Goal: Information Seeking & Learning: Learn about a topic

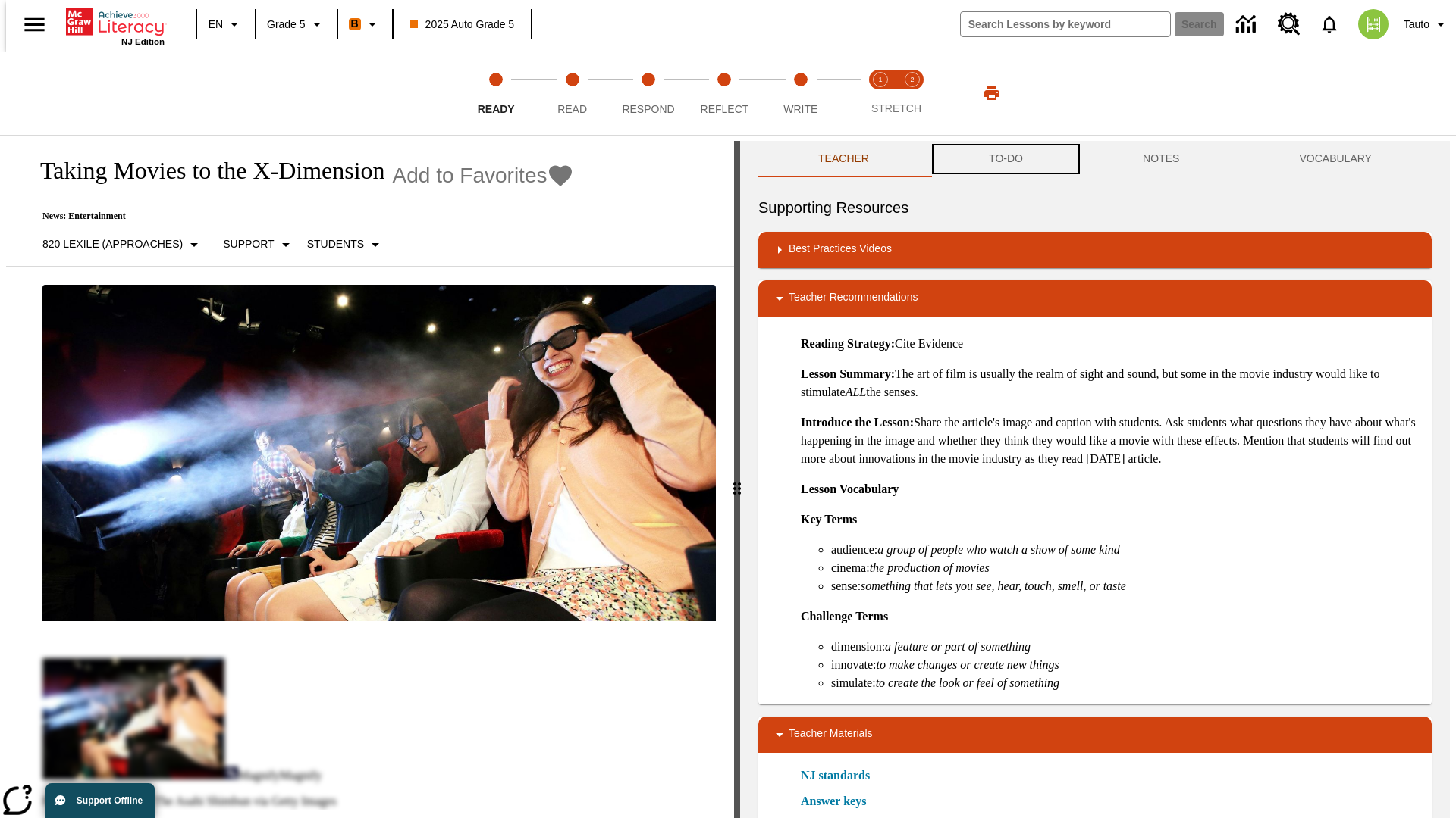
click at [1005, 159] on button "TO-DO" at bounding box center [1005, 159] width 154 height 36
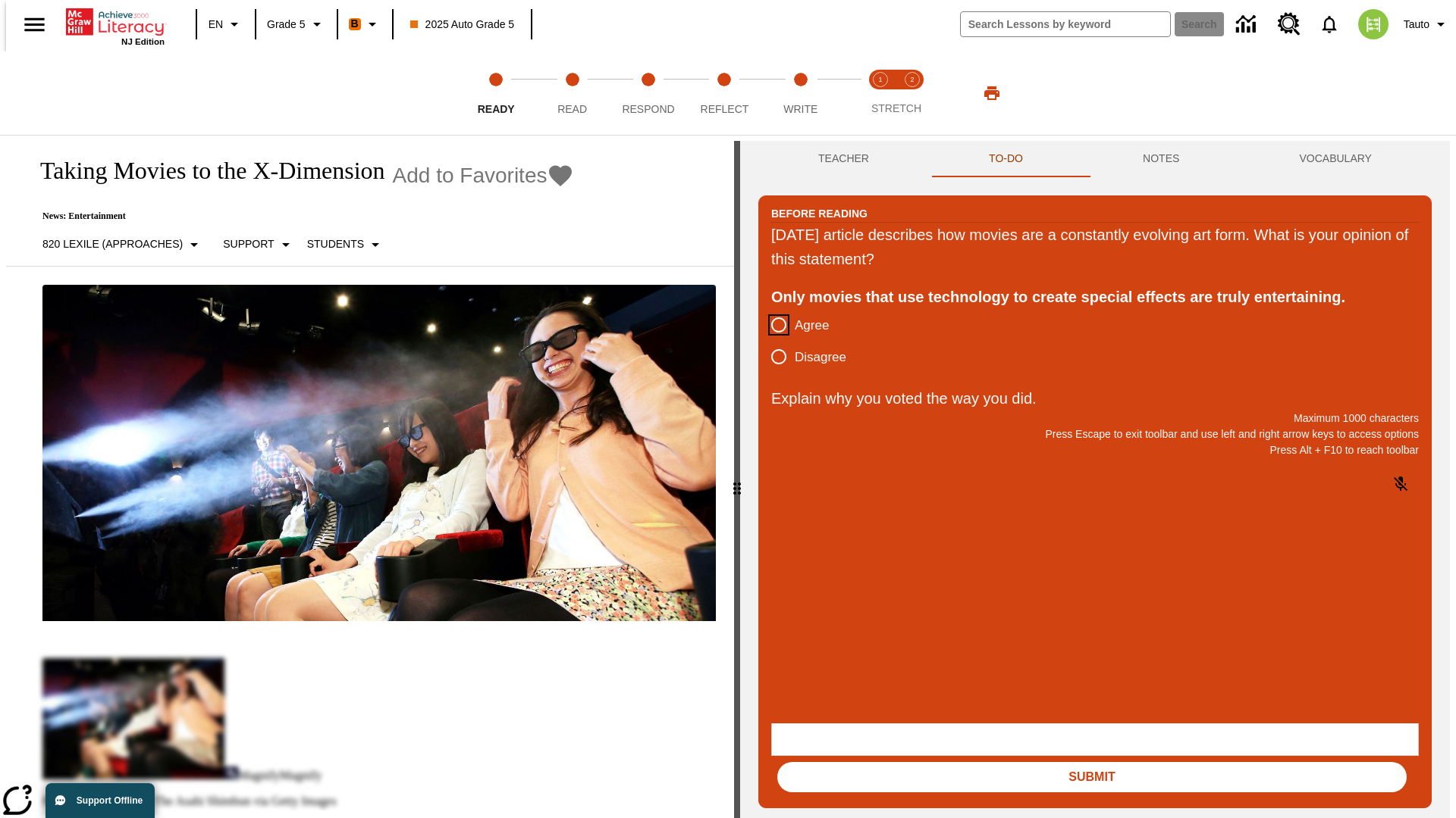
click at [773, 325] on input "Agree" at bounding box center [778, 325] width 31 height 31
radio input "true"
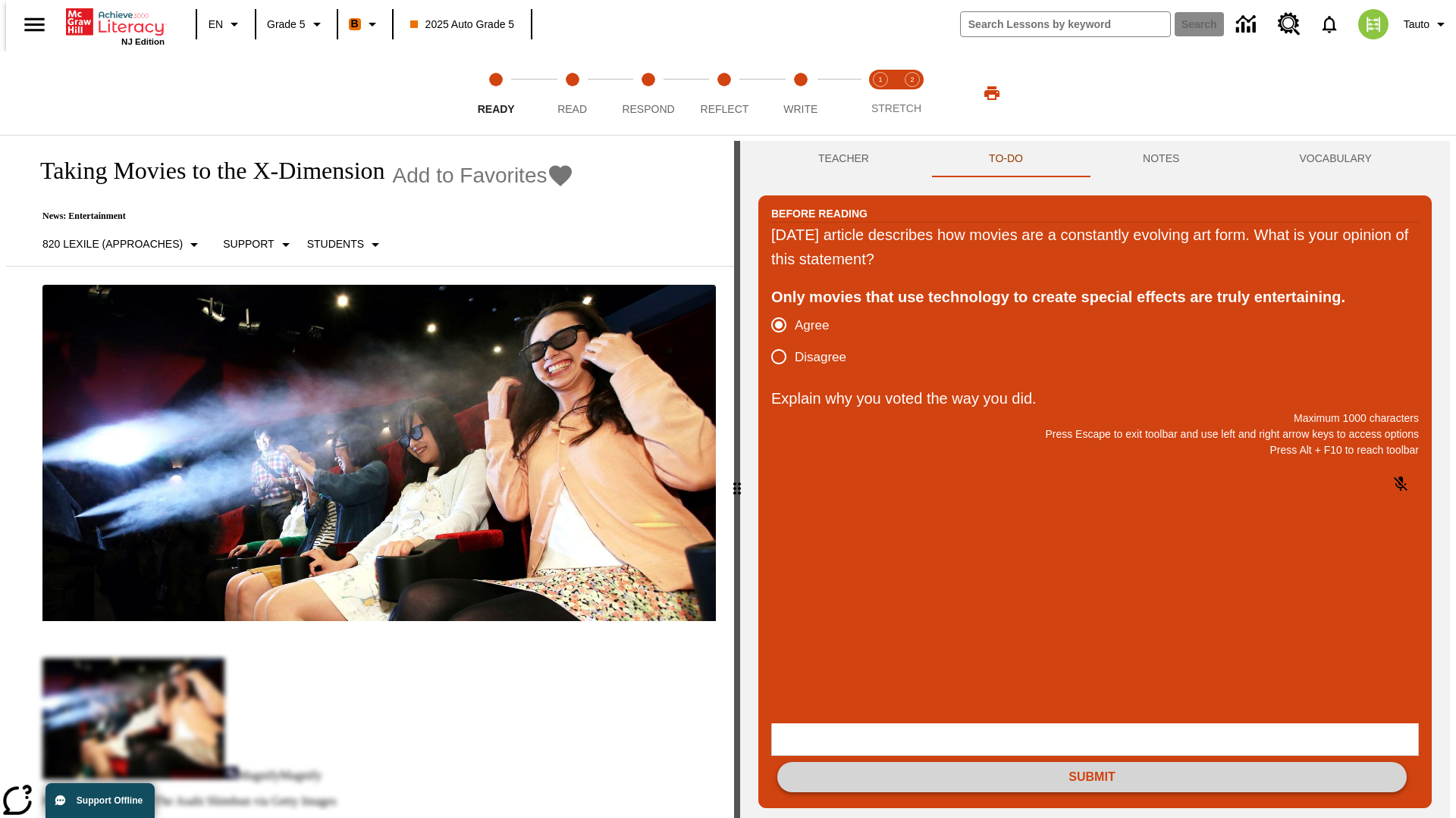
click at [1092, 762] on button "Submit" at bounding box center [1092, 778] width 630 height 31
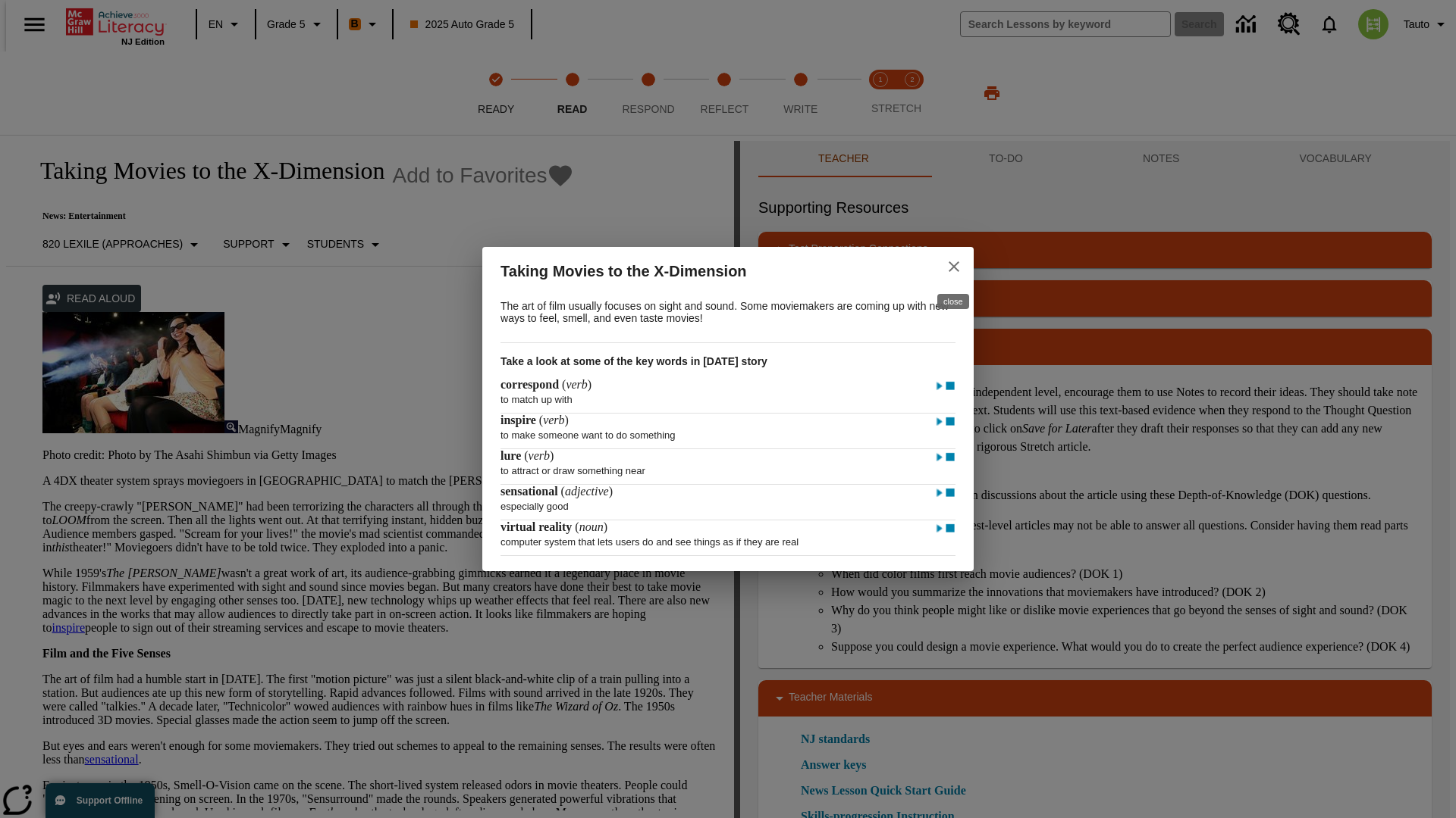
click at [953, 264] on icon "close" at bounding box center [954, 267] width 11 height 11
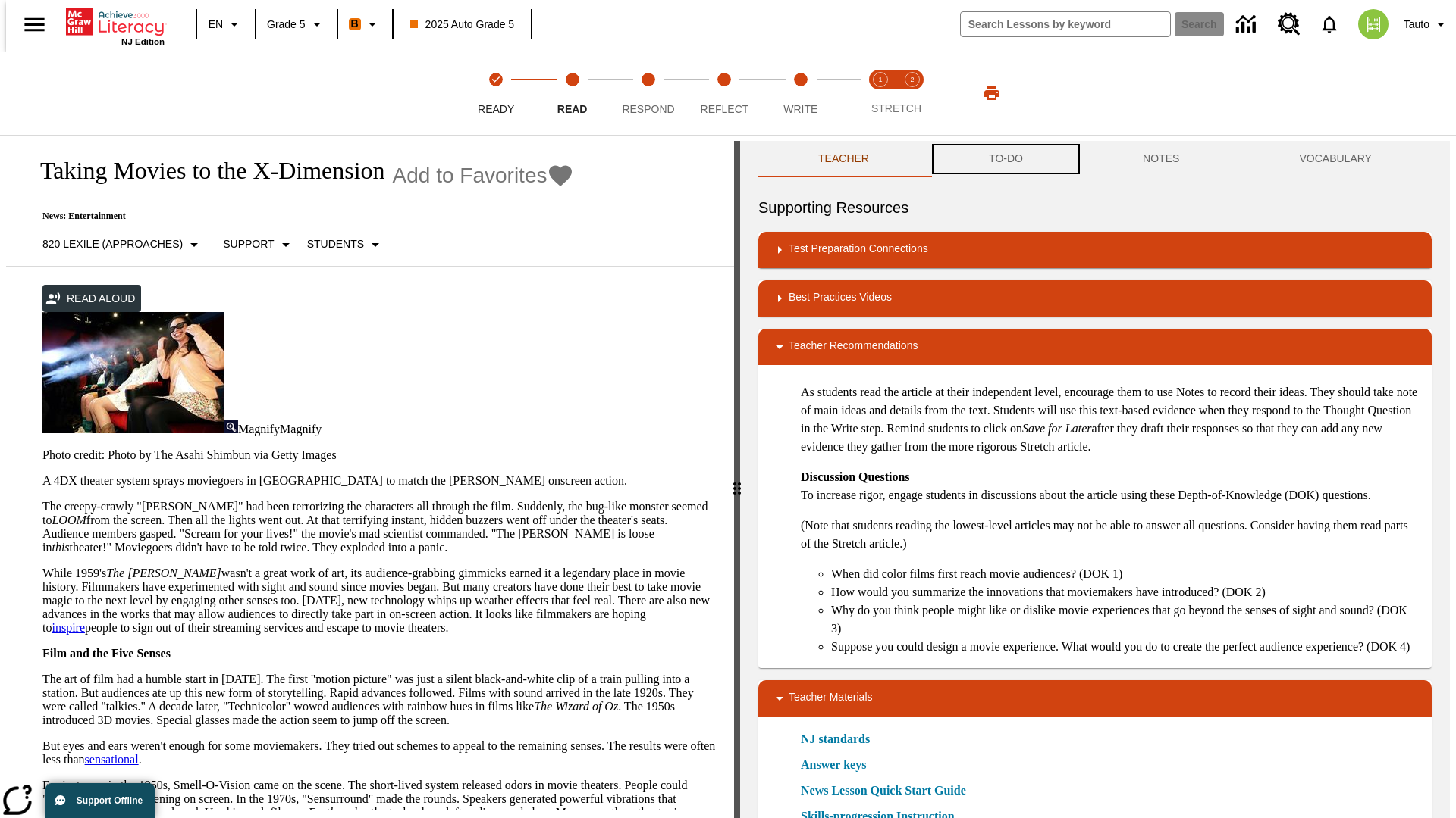
scroll to position [1, 0]
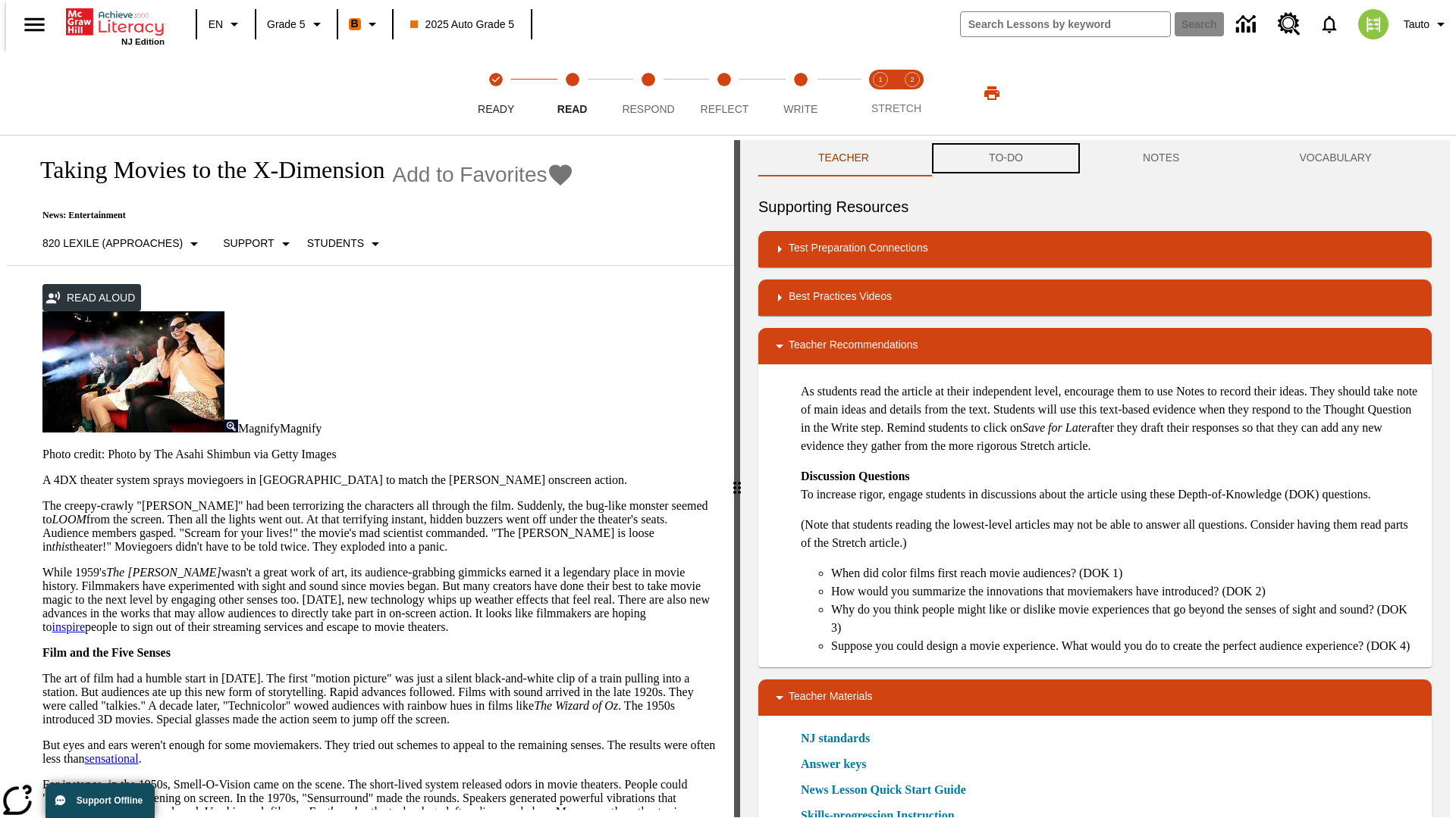
click at [1005, 159] on button "TO-DO" at bounding box center [1005, 158] width 154 height 36
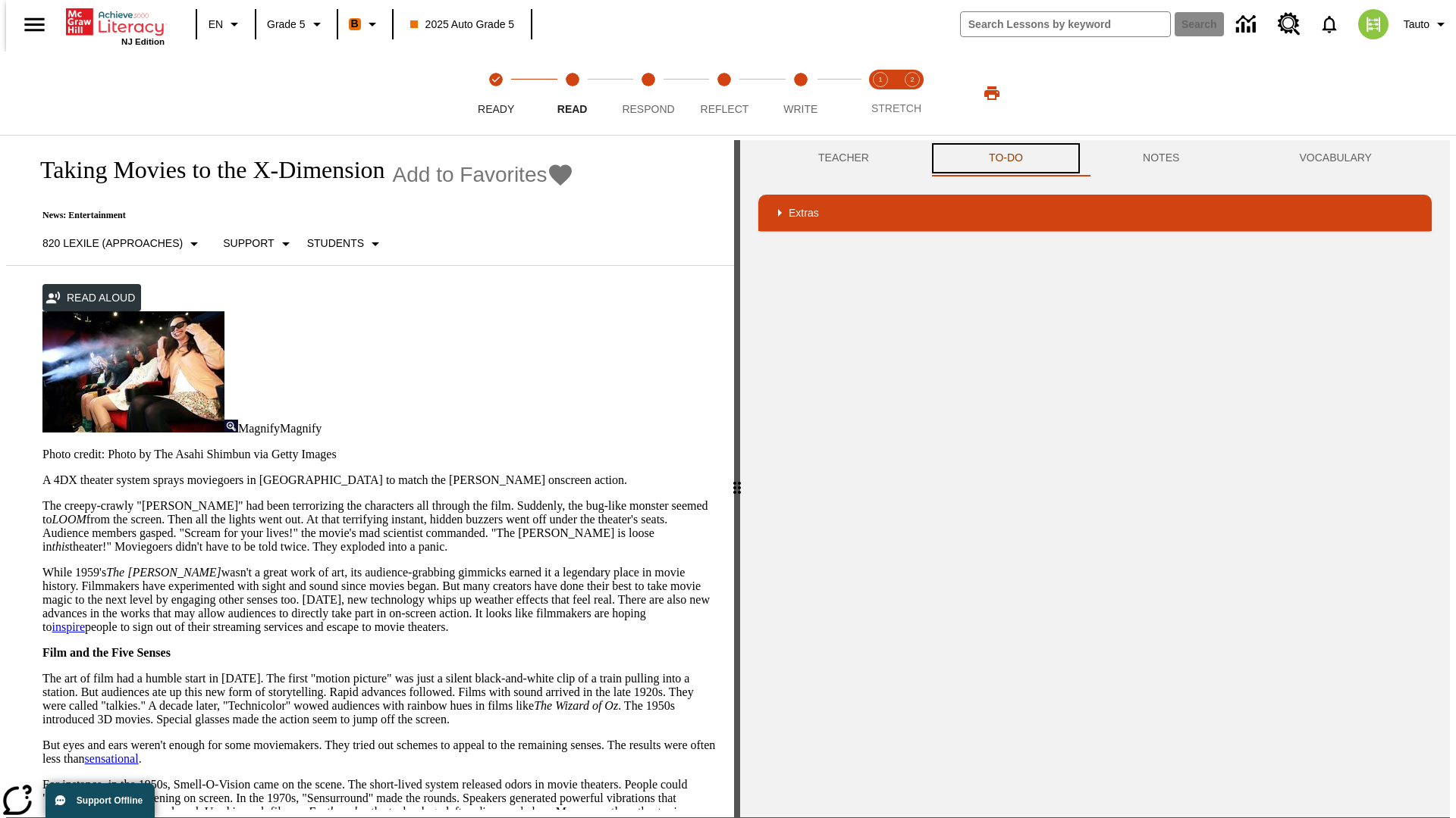
scroll to position [346, 0]
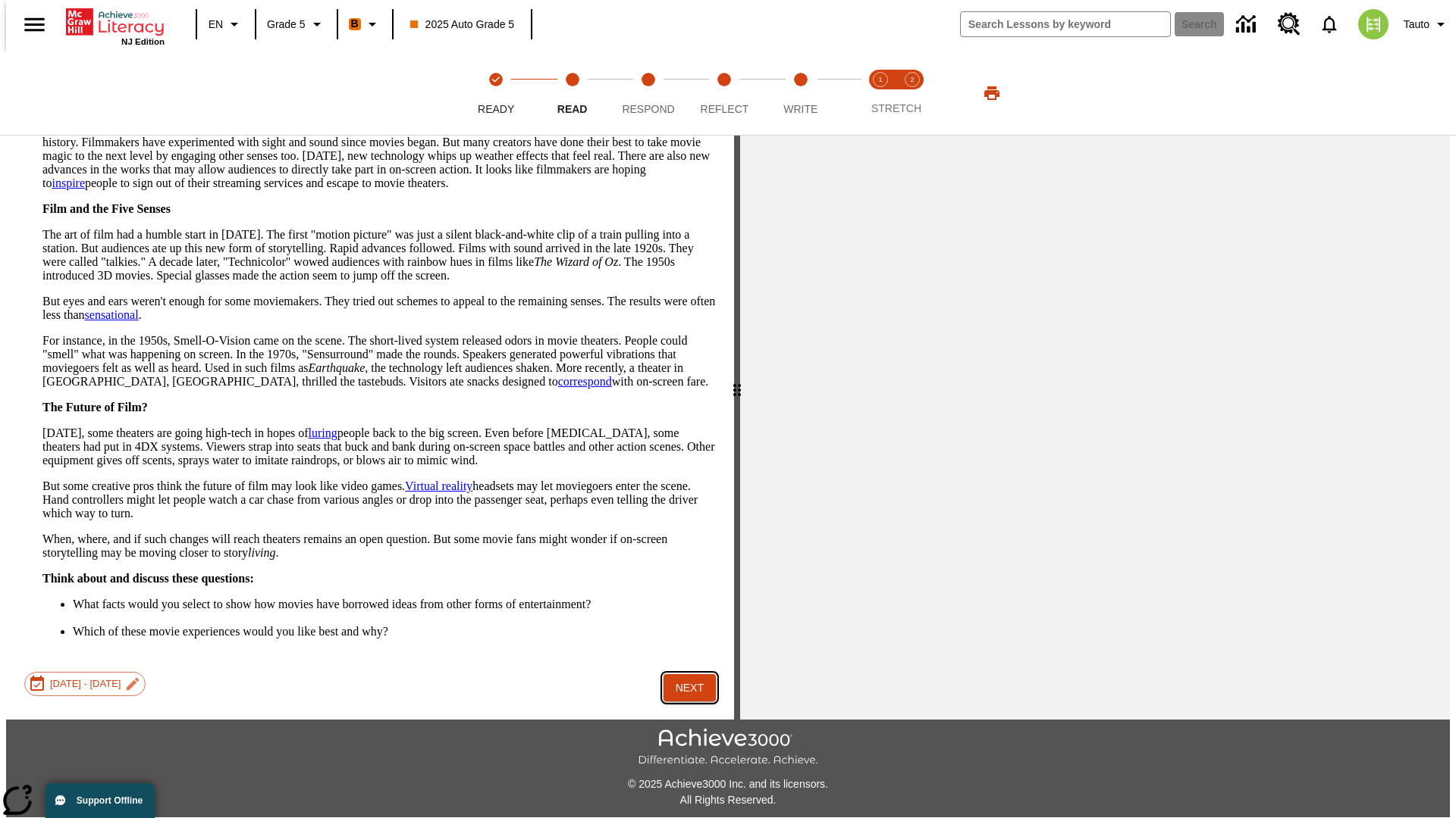
click at [683, 674] on button "Next" at bounding box center [690, 688] width 52 height 28
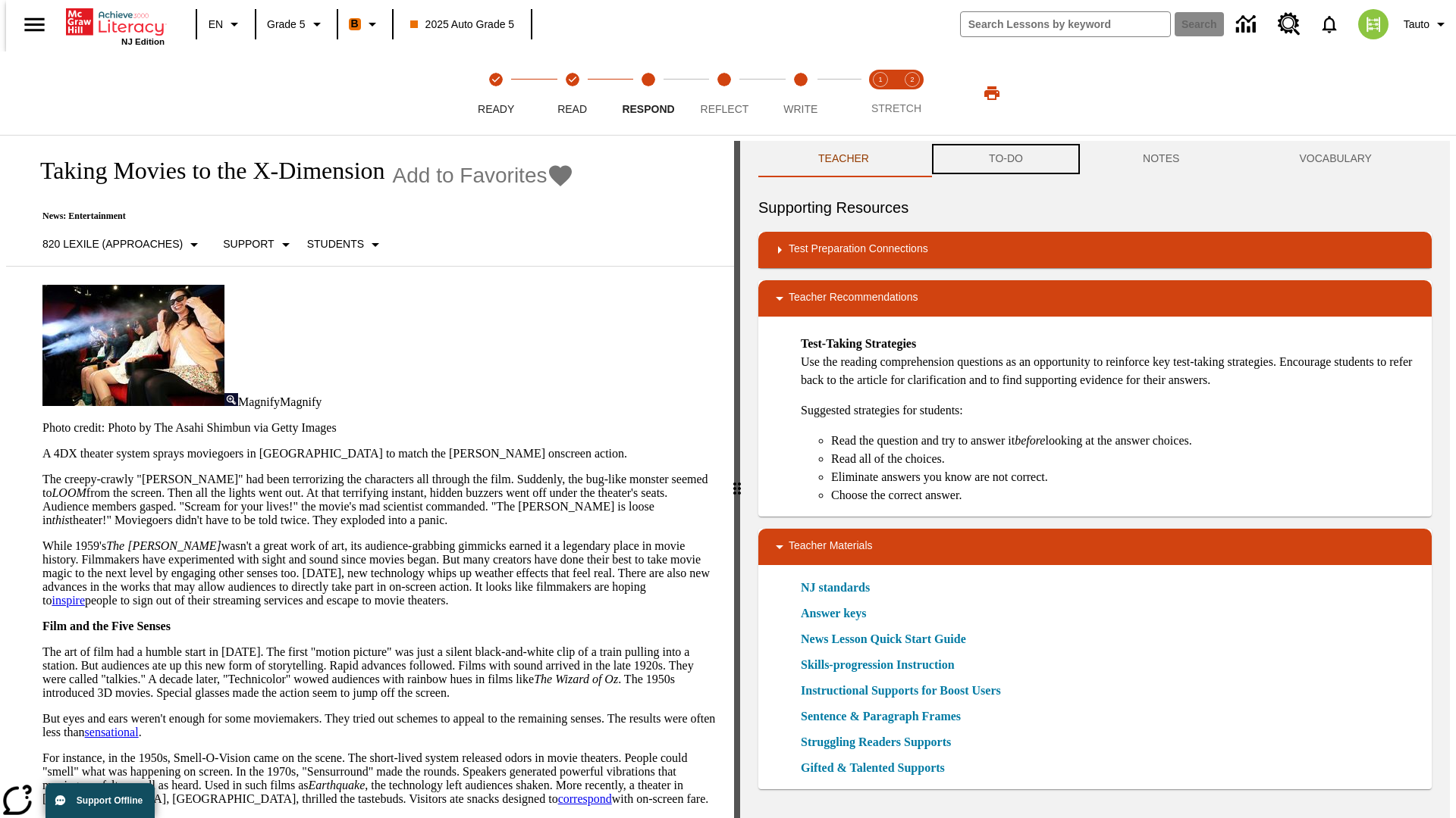
scroll to position [1, 0]
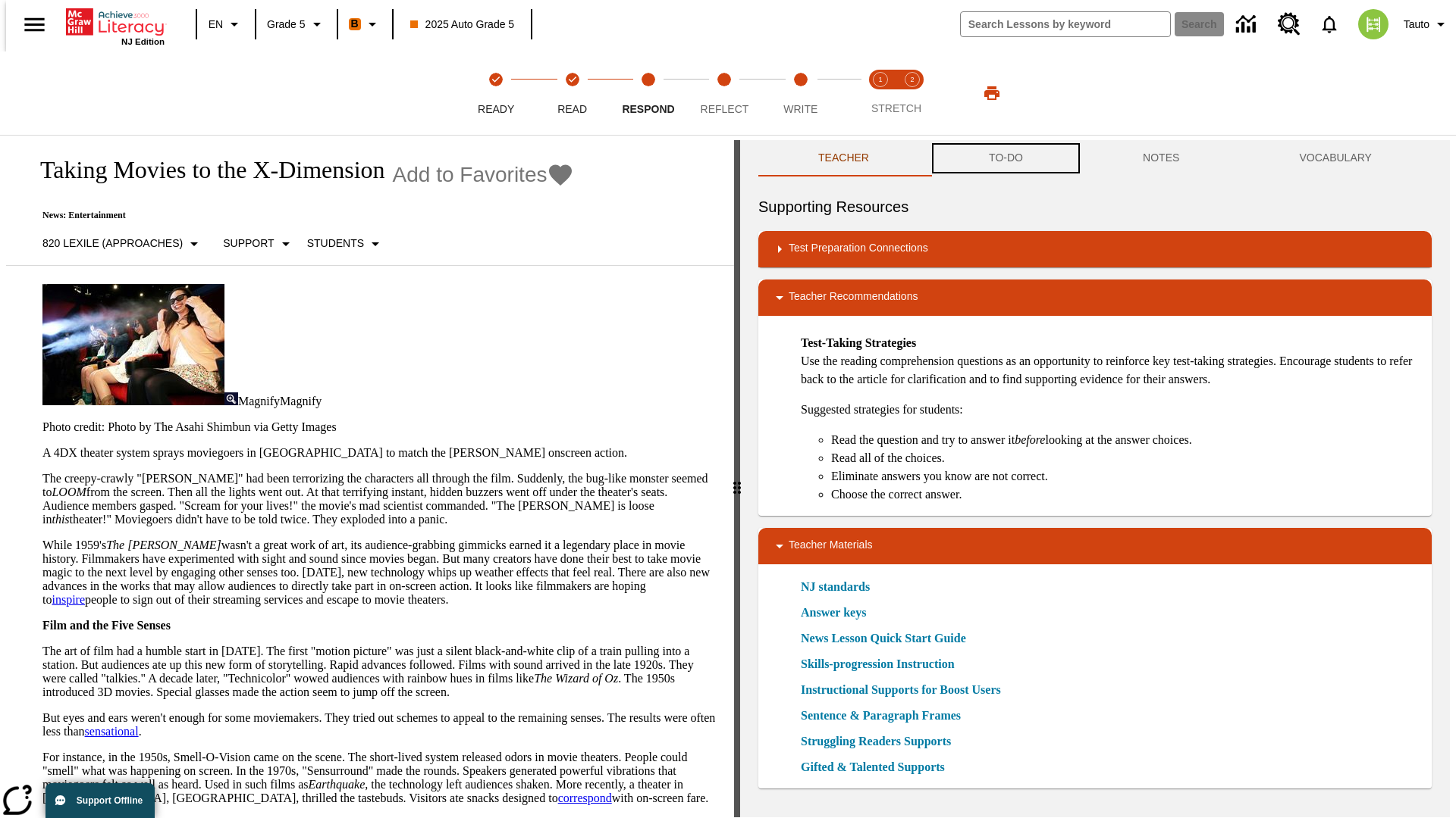
click at [1005, 159] on button "TO-DO" at bounding box center [1005, 158] width 154 height 36
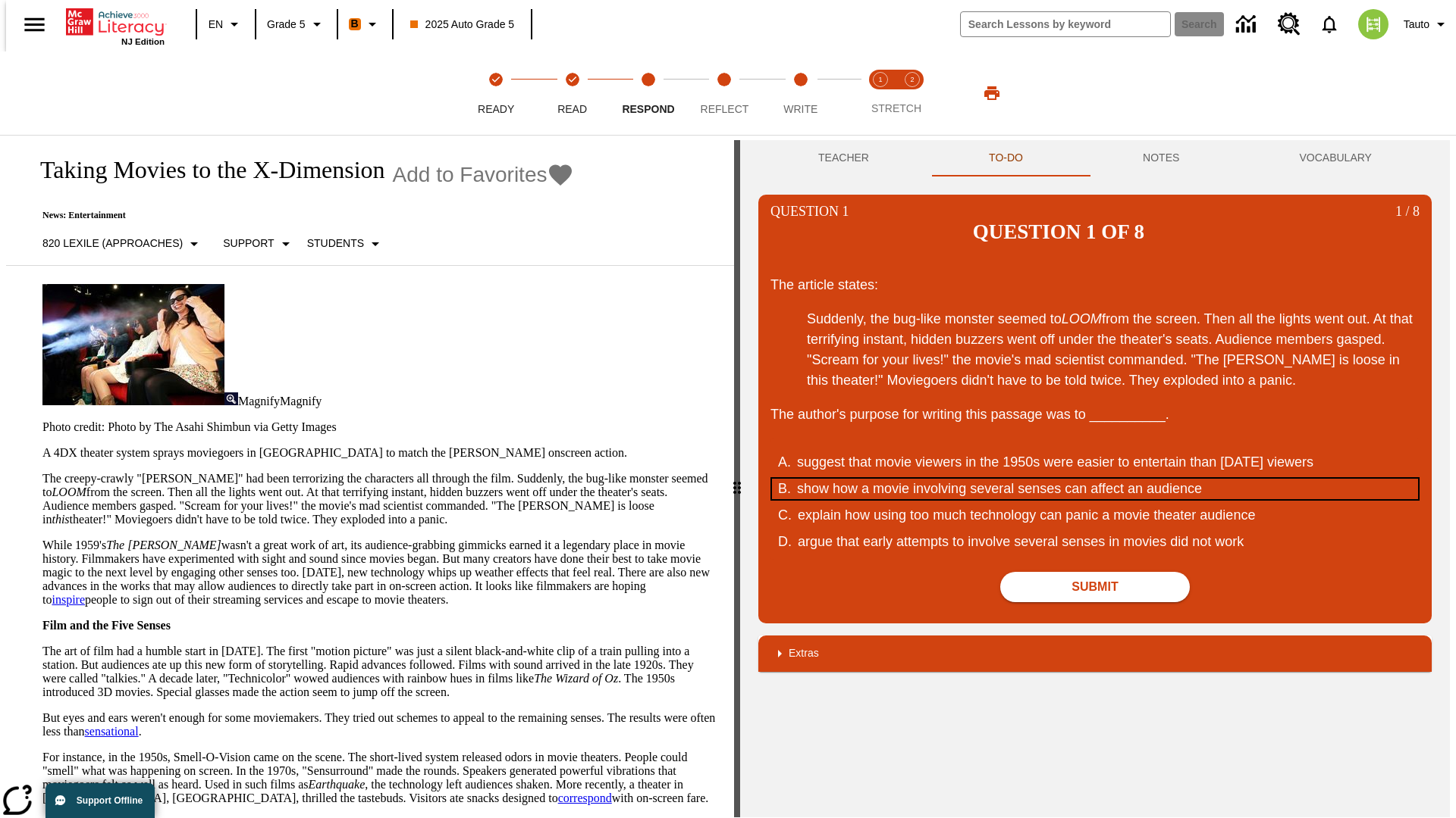
click at [1094, 479] on div "show how a movie involving several senses can affect an audience" at bounding box center [1085, 489] width 576 height 21
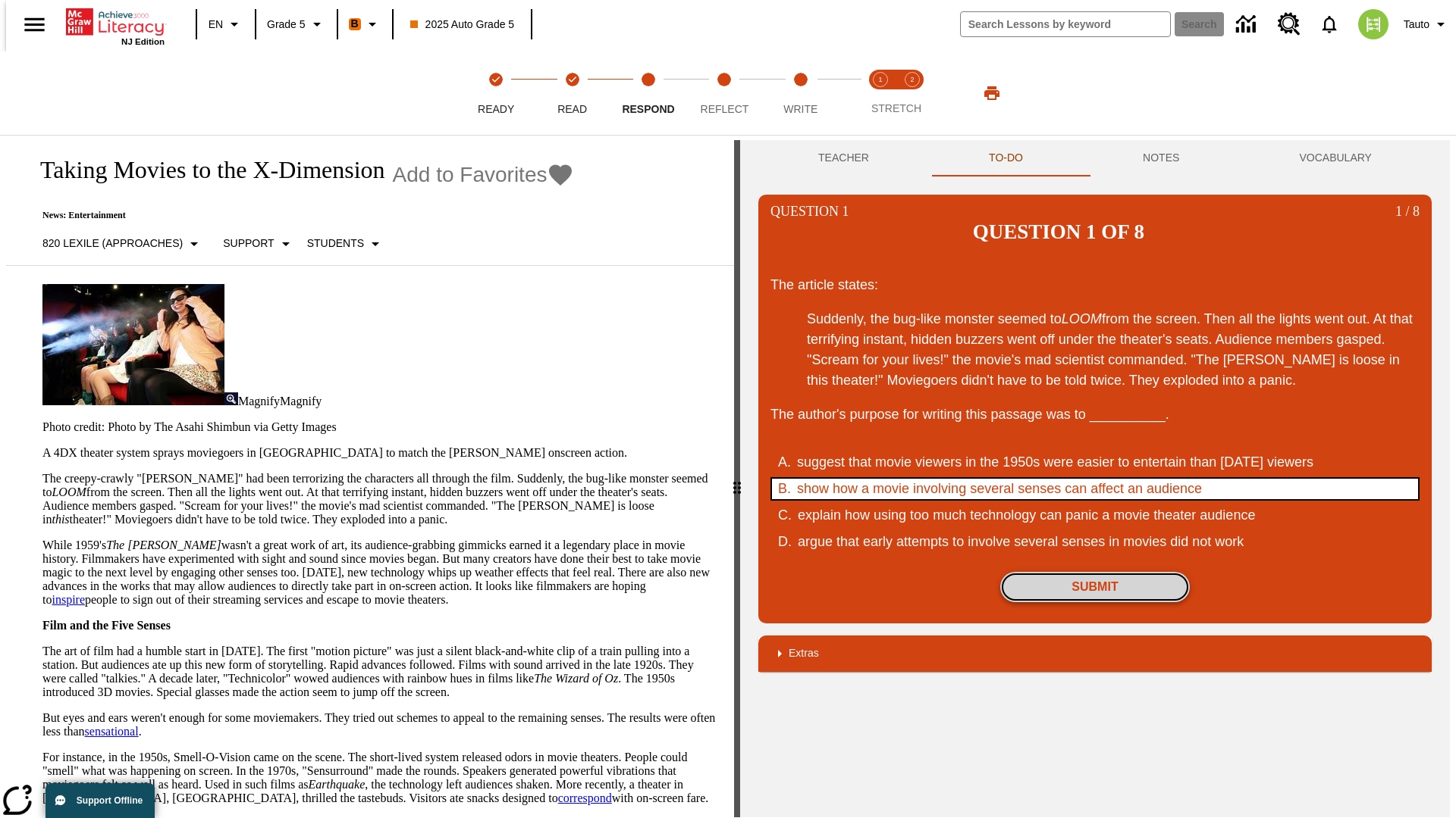
click at [1094, 572] on button "Submit" at bounding box center [1094, 587] width 190 height 31
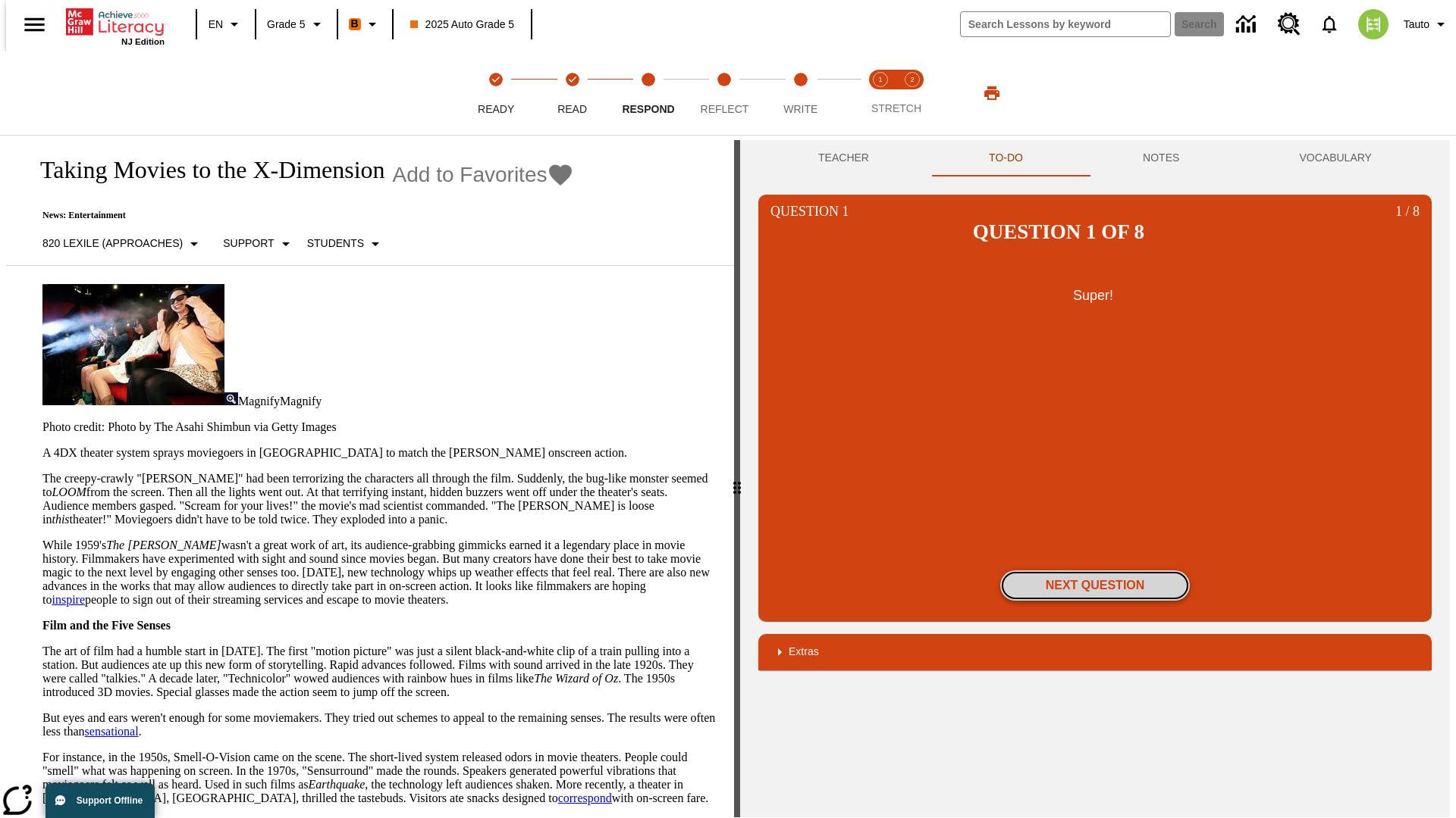
click at [1094, 571] on button "Next Question" at bounding box center [1094, 586] width 190 height 31
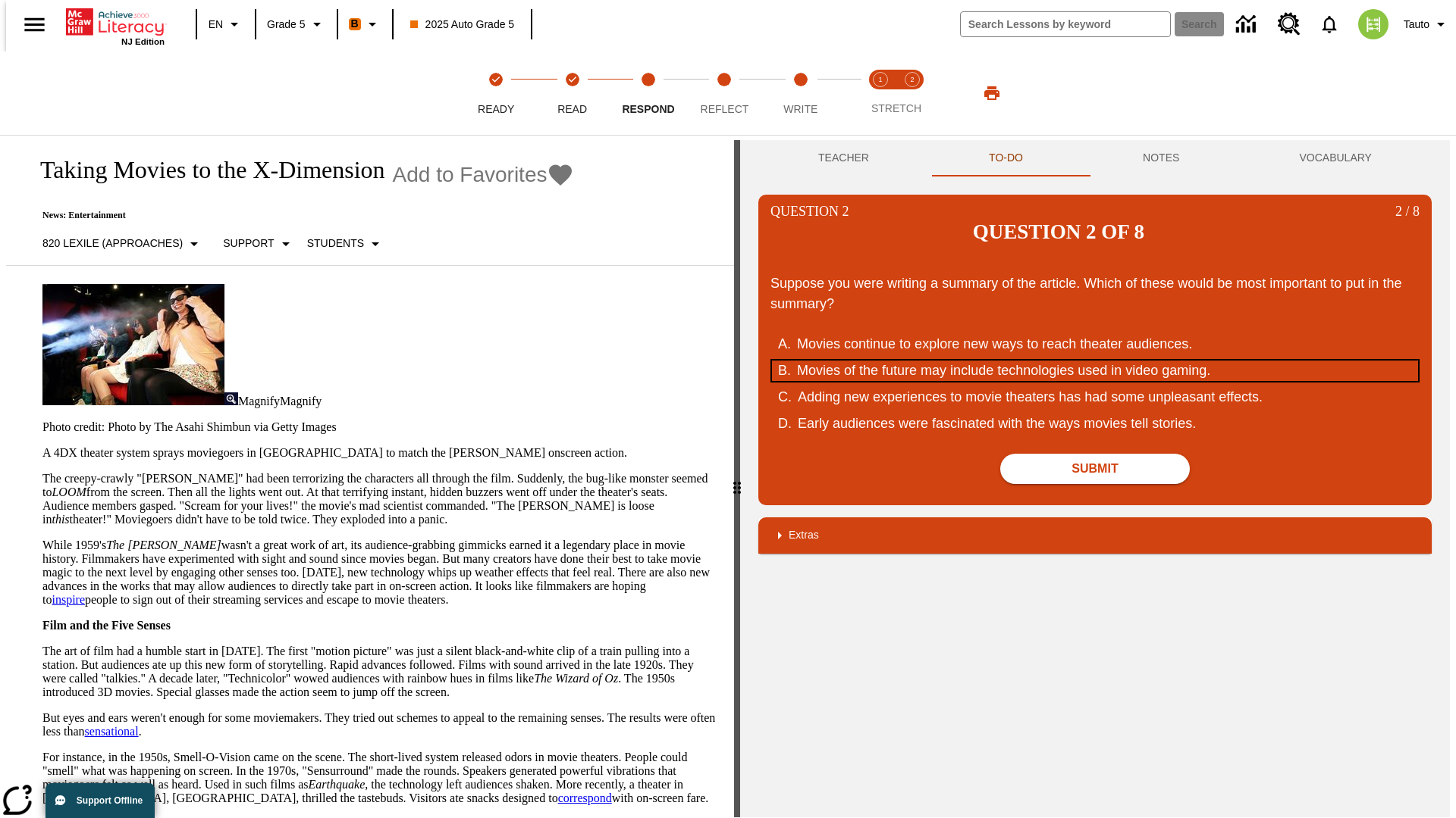
click at [1094, 360] on div "Movies of the future may include technologies used in video gaming." at bounding box center [1085, 370] width 576 height 21
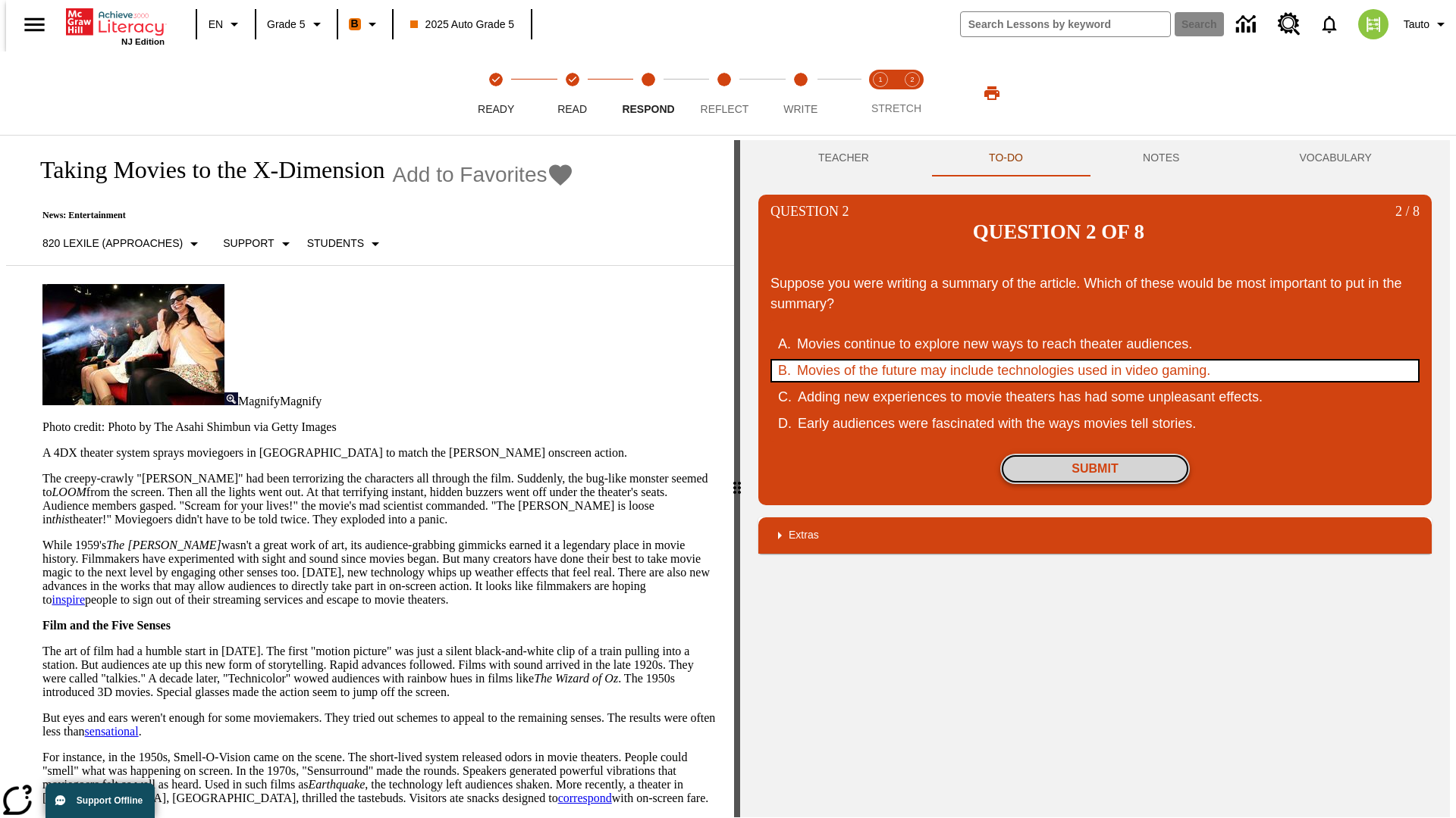
click at [1094, 454] on button "Submit" at bounding box center [1094, 469] width 190 height 31
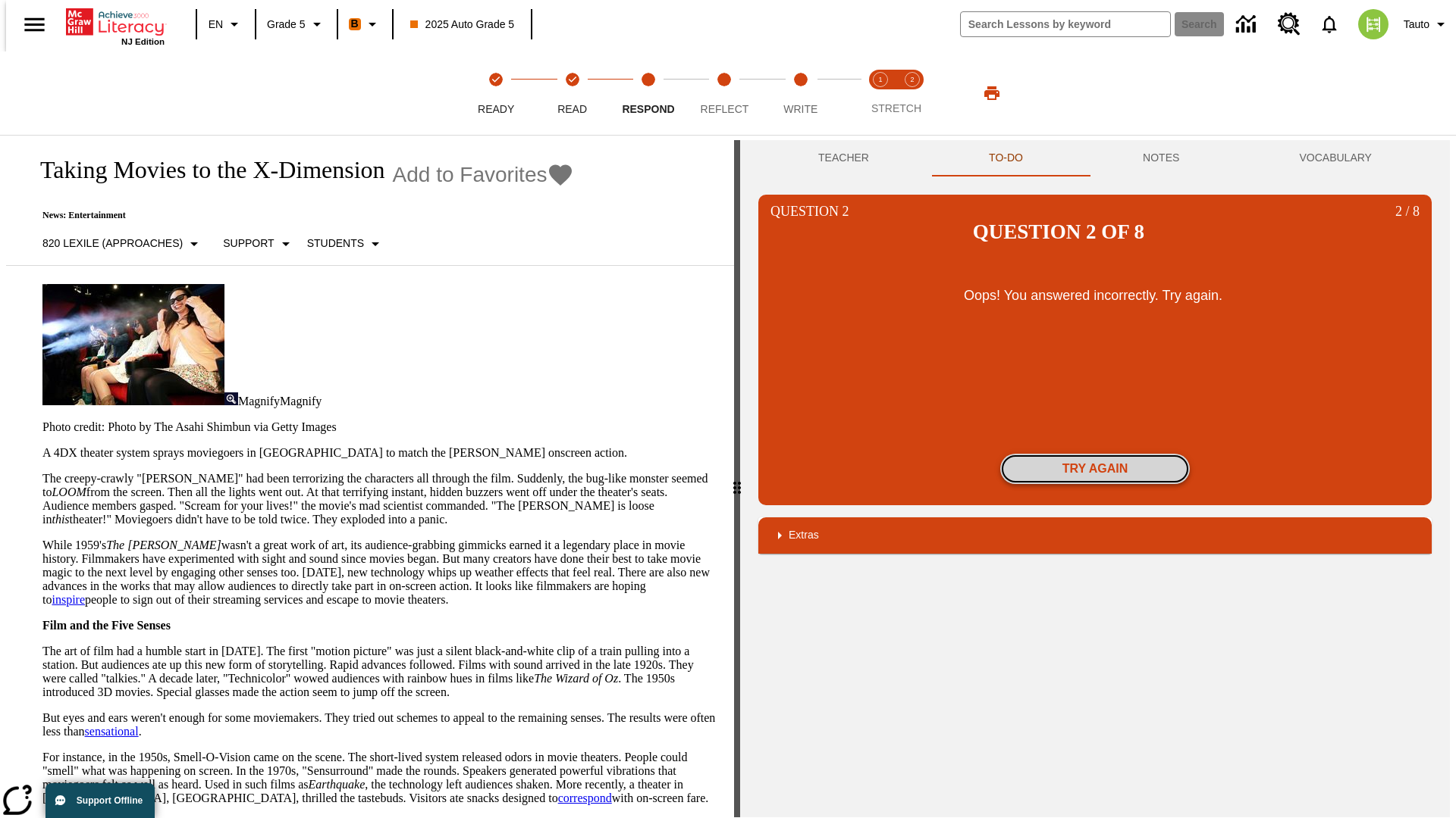
click at [1094, 454] on button "Try again" at bounding box center [1094, 469] width 190 height 31
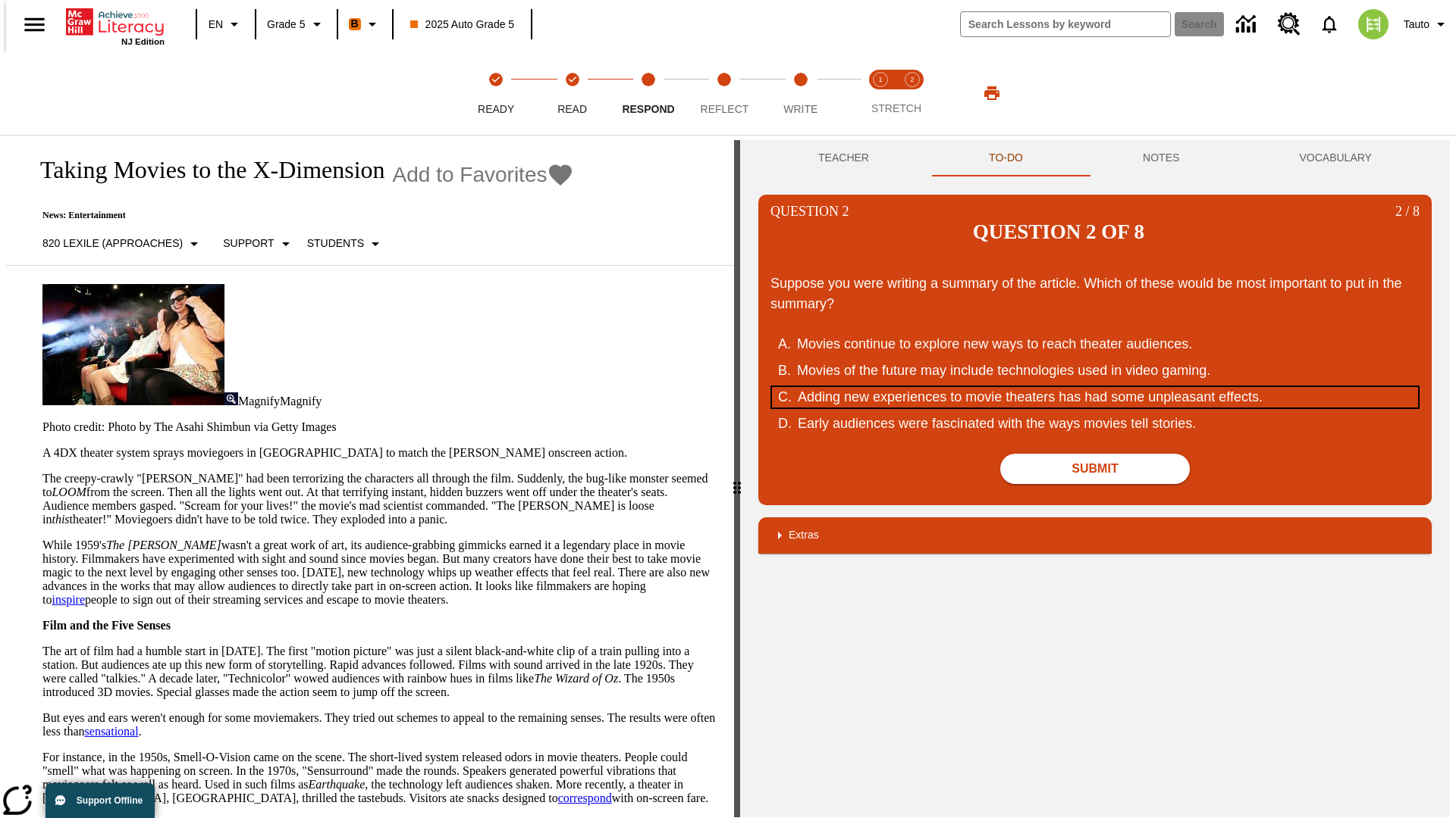
click at [1094, 387] on div "Adding new experiences to movie theaters has had some unpleasant effects." at bounding box center [1085, 397] width 576 height 21
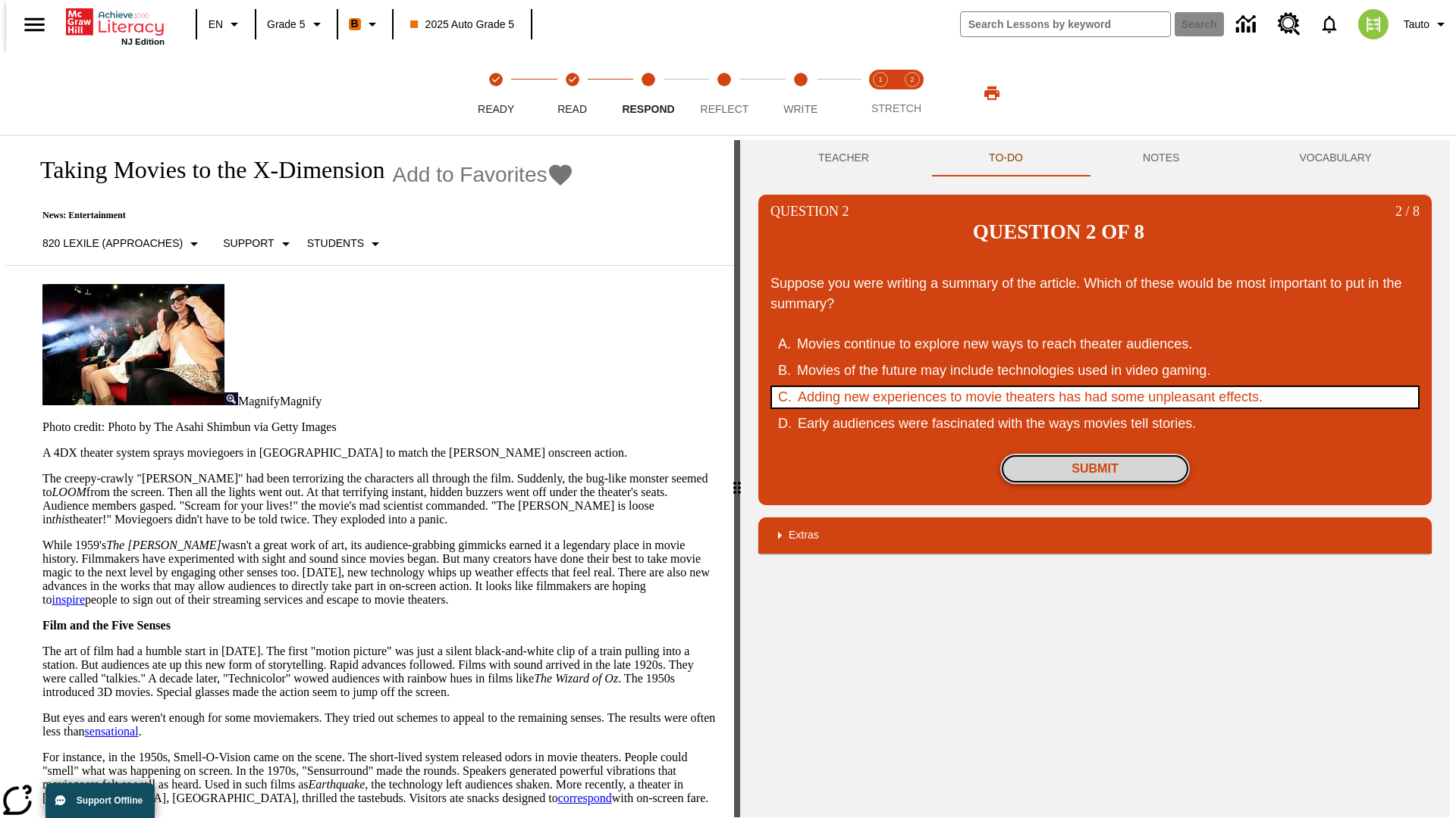
click at [1094, 454] on button "Submit" at bounding box center [1094, 469] width 190 height 31
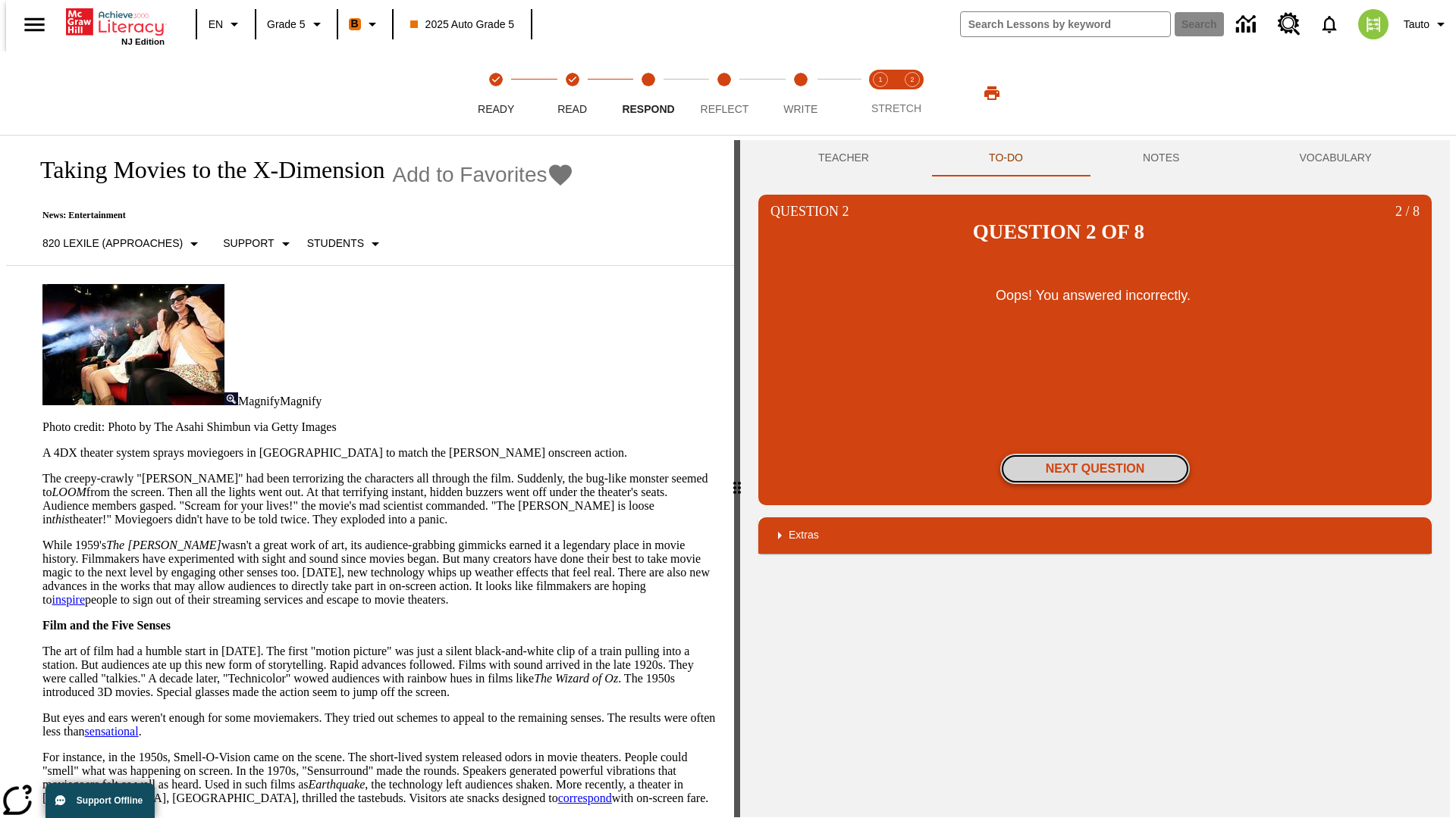
click at [1094, 454] on button "Next Question" at bounding box center [1094, 469] width 190 height 31
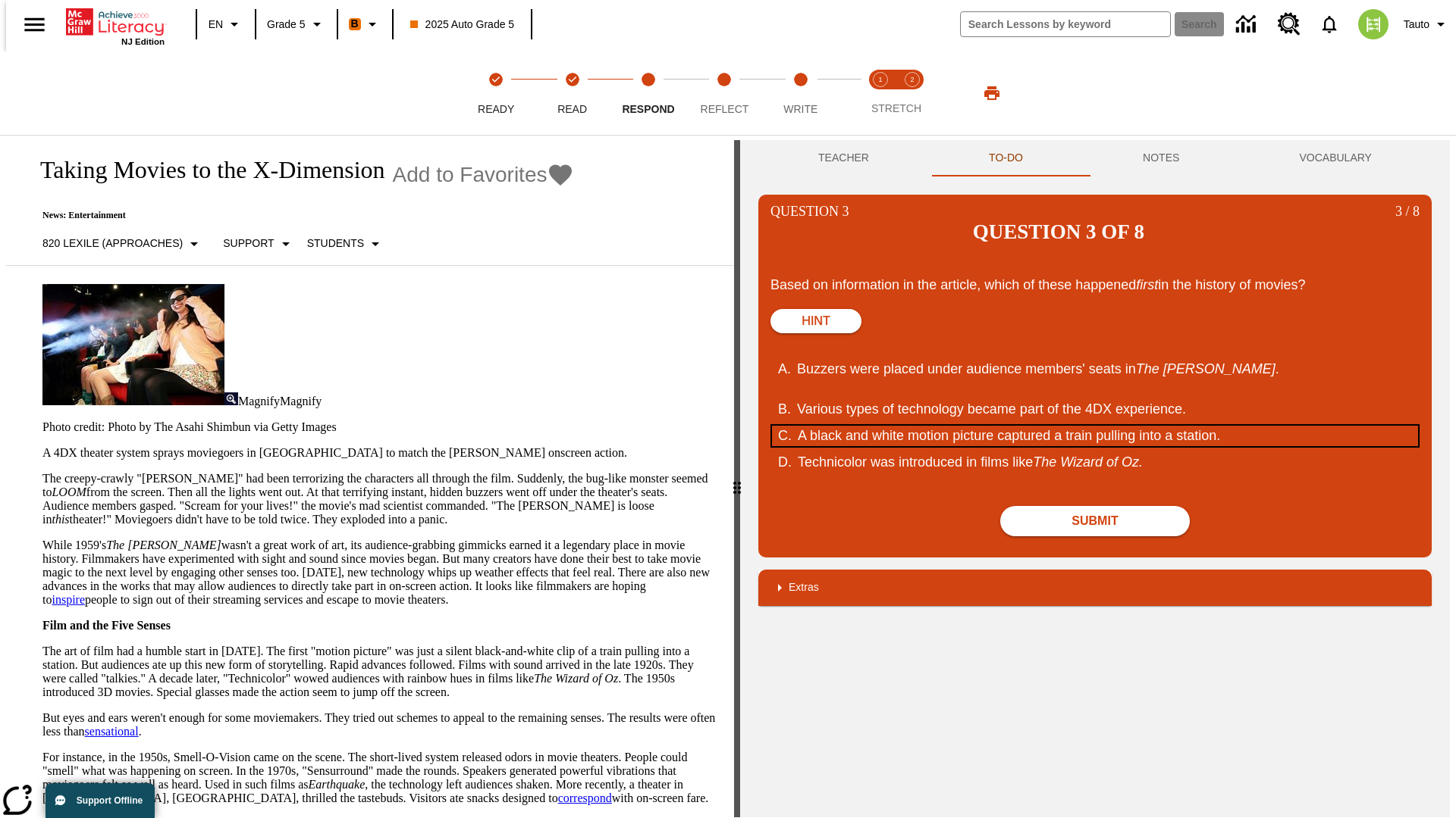
click at [1094, 426] on div "A black and white motion picture captured a train pulling into a station." at bounding box center [1085, 436] width 576 height 21
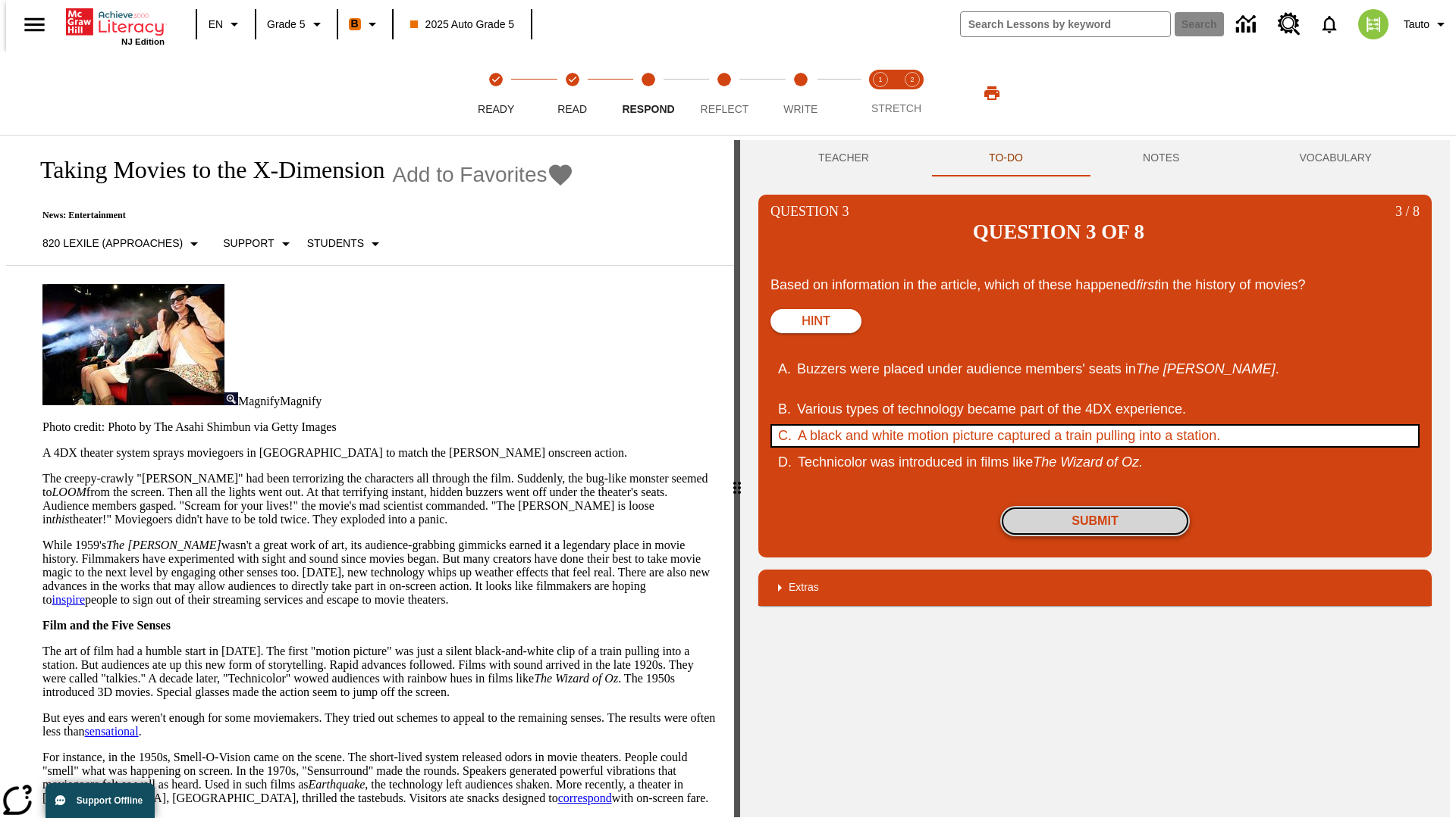
click at [1094, 506] on button "Submit" at bounding box center [1094, 521] width 190 height 31
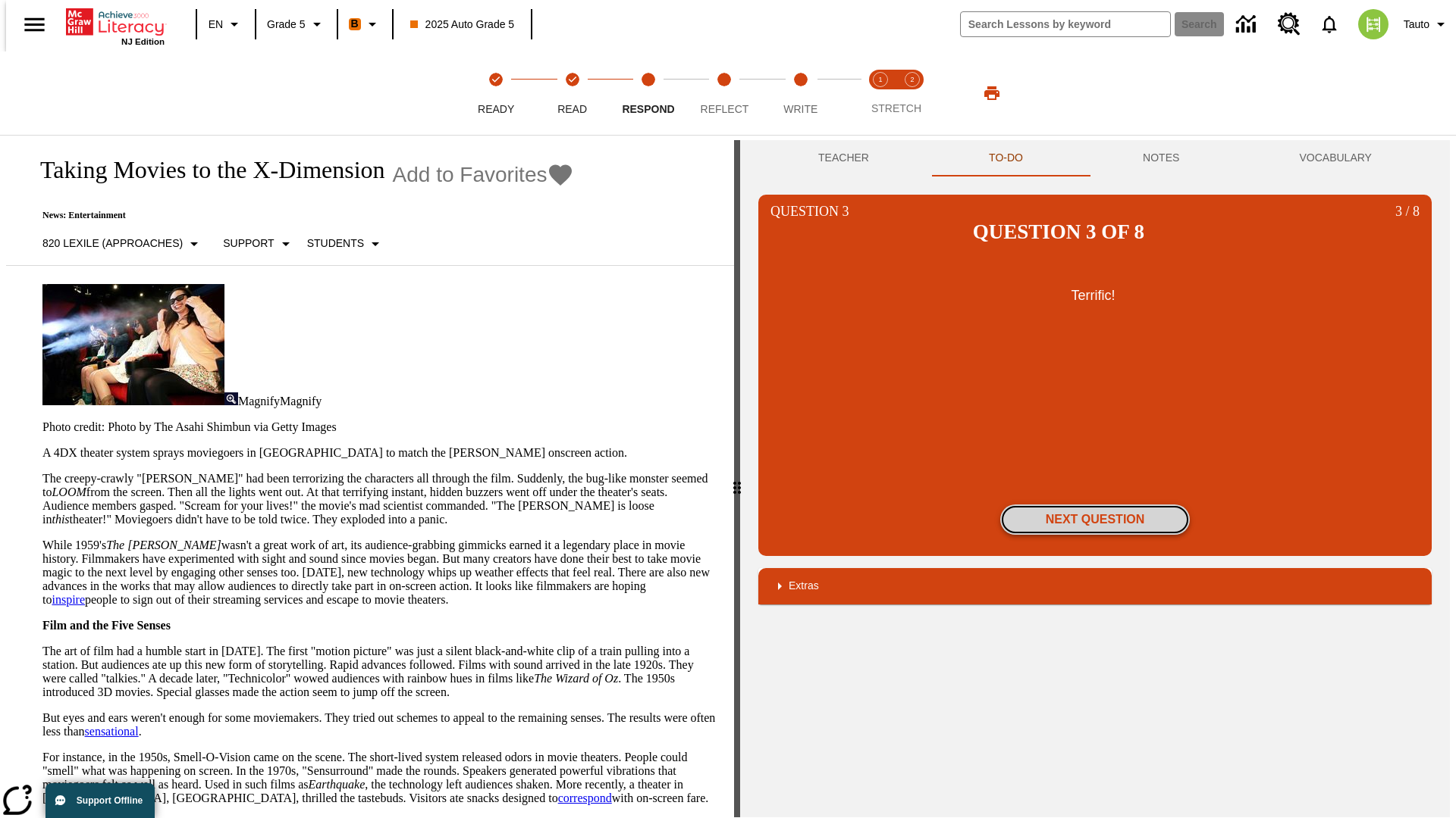
click at [1094, 504] on button "Next Question" at bounding box center [1094, 520] width 190 height 31
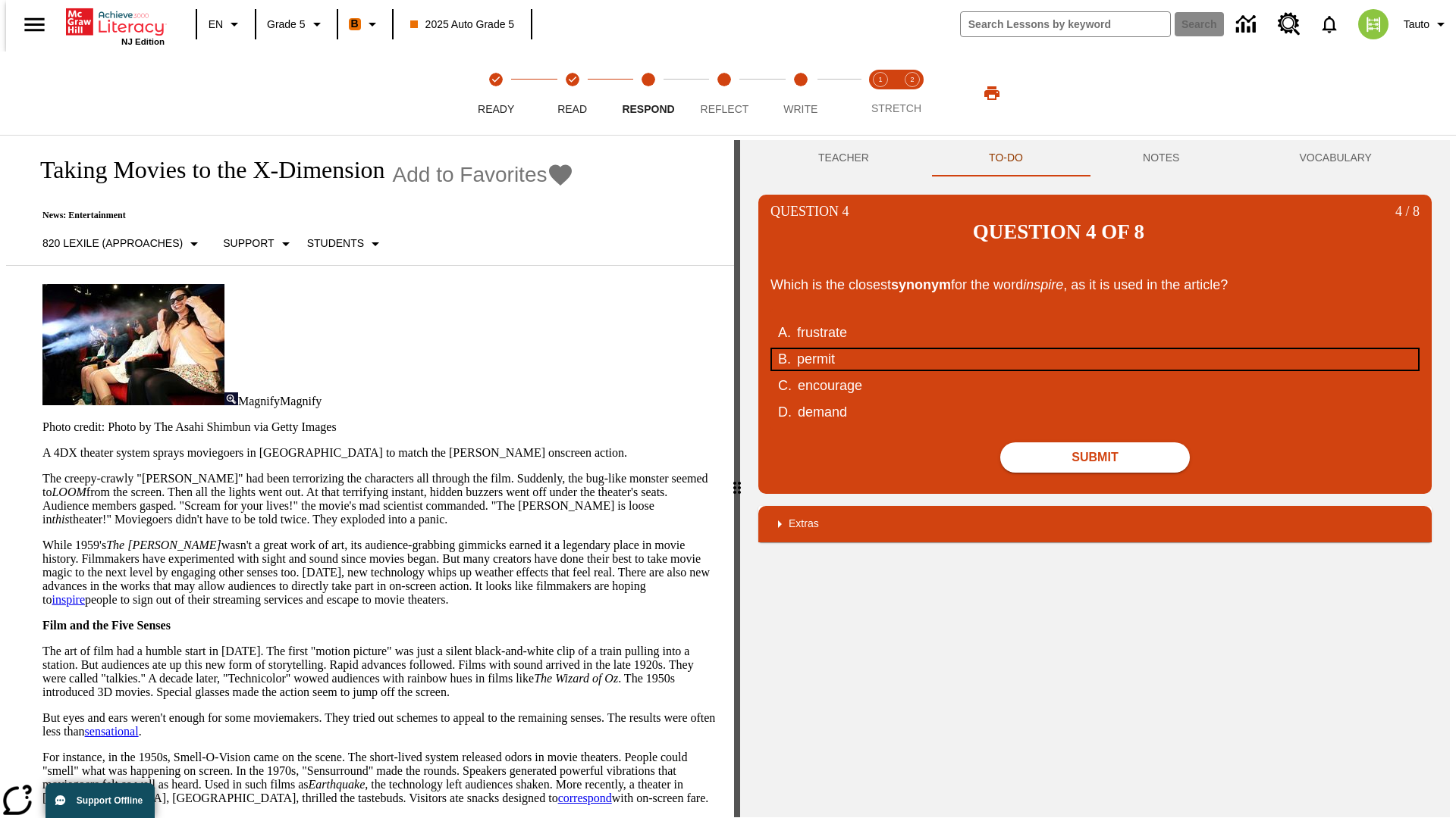
click at [1094, 350] on div "permit" at bounding box center [1085, 360] width 576 height 21
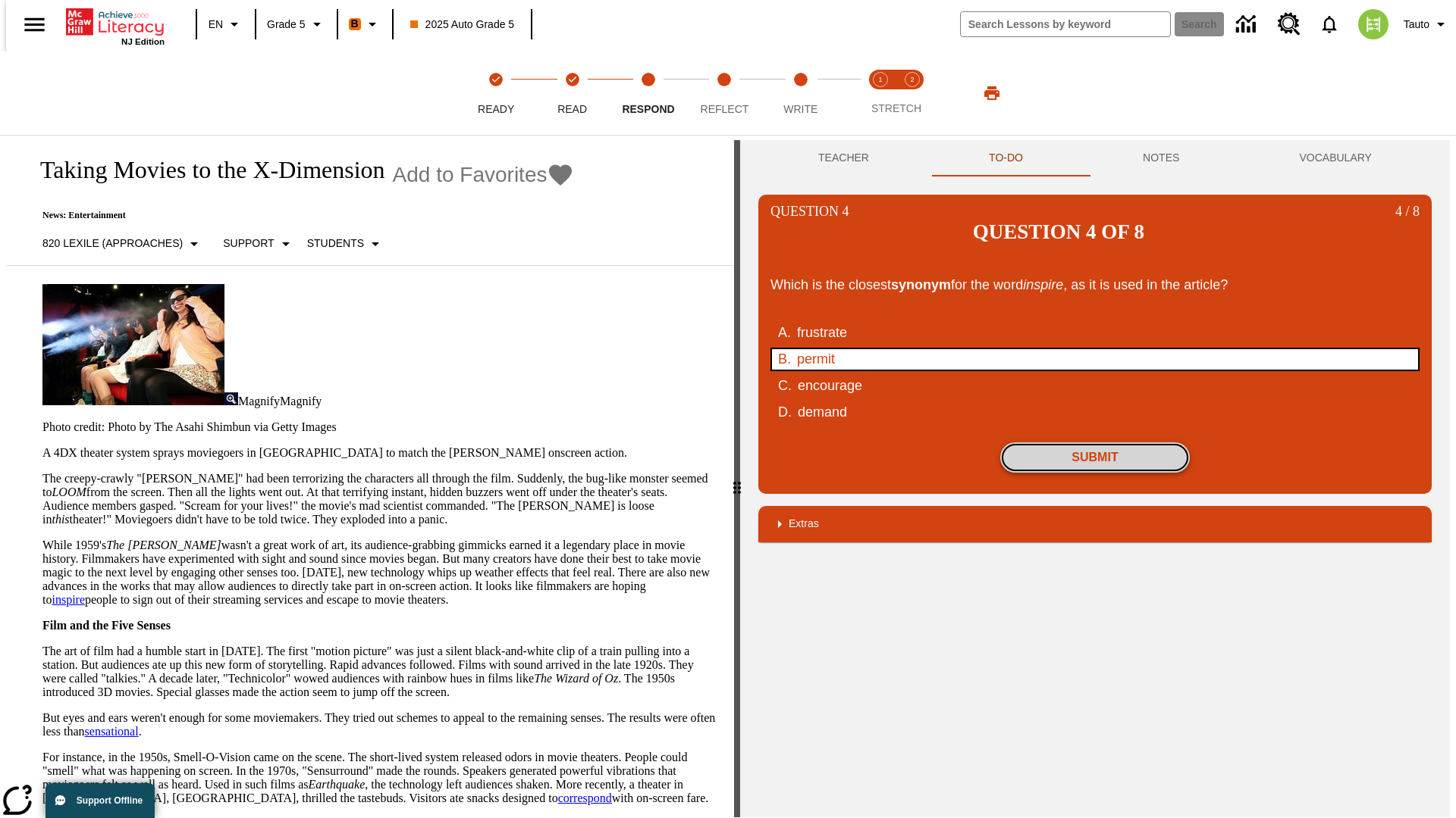
click at [1094, 442] on button "Submit" at bounding box center [1094, 458] width 190 height 31
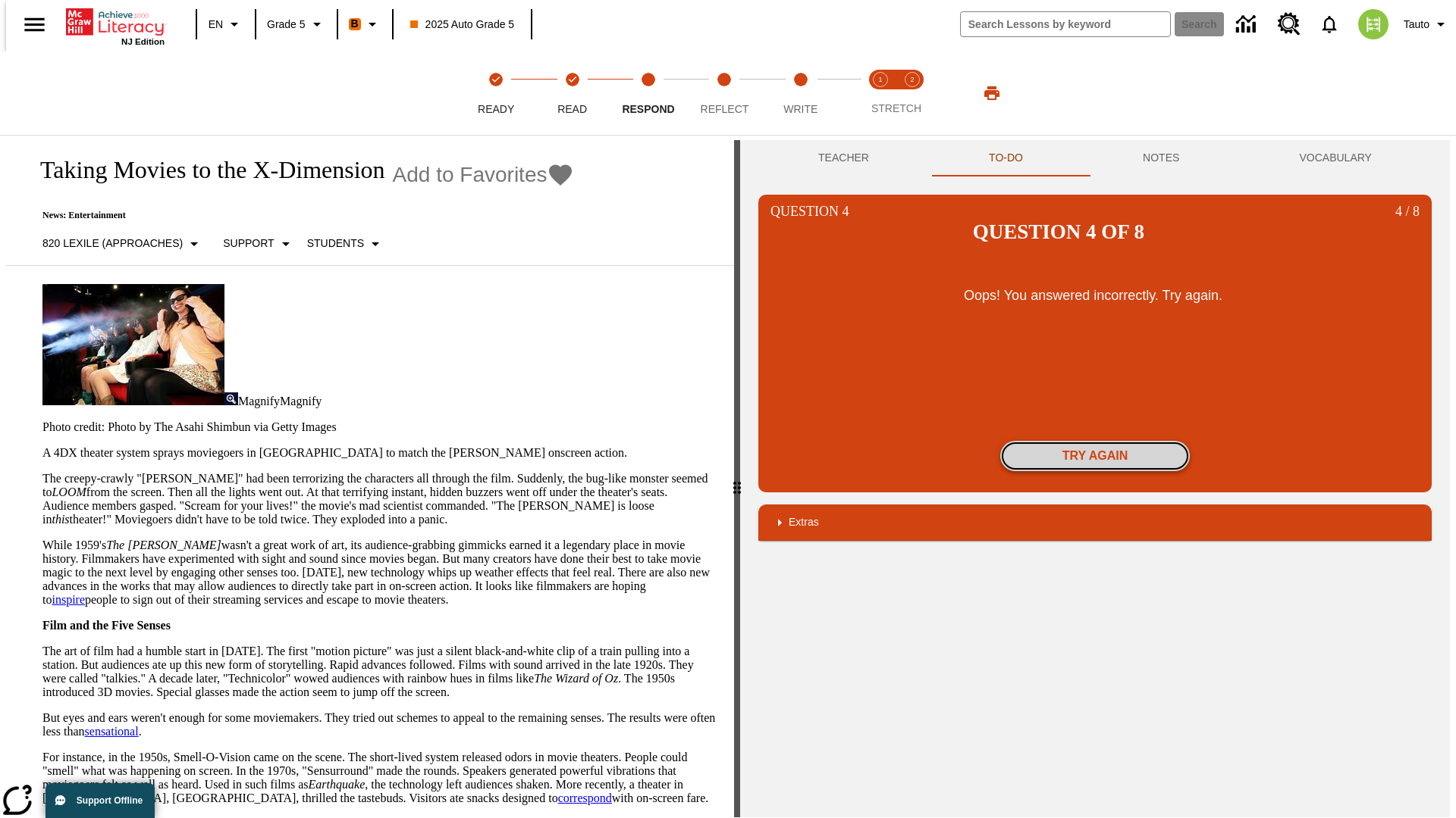
click at [1094, 441] on button "Try again" at bounding box center [1094, 457] width 190 height 31
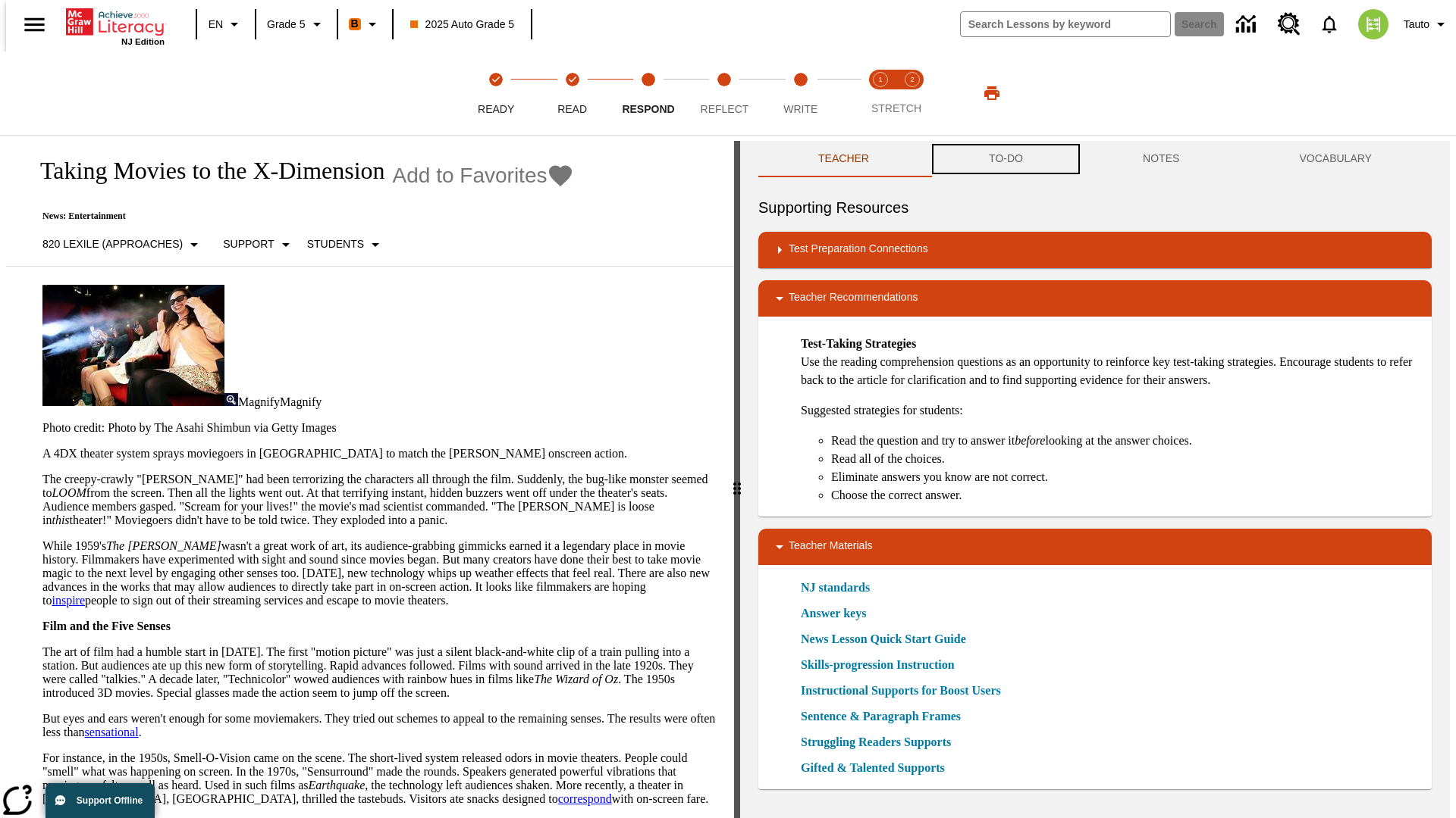
click at [1005, 159] on button "TO-DO" at bounding box center [1005, 159] width 154 height 36
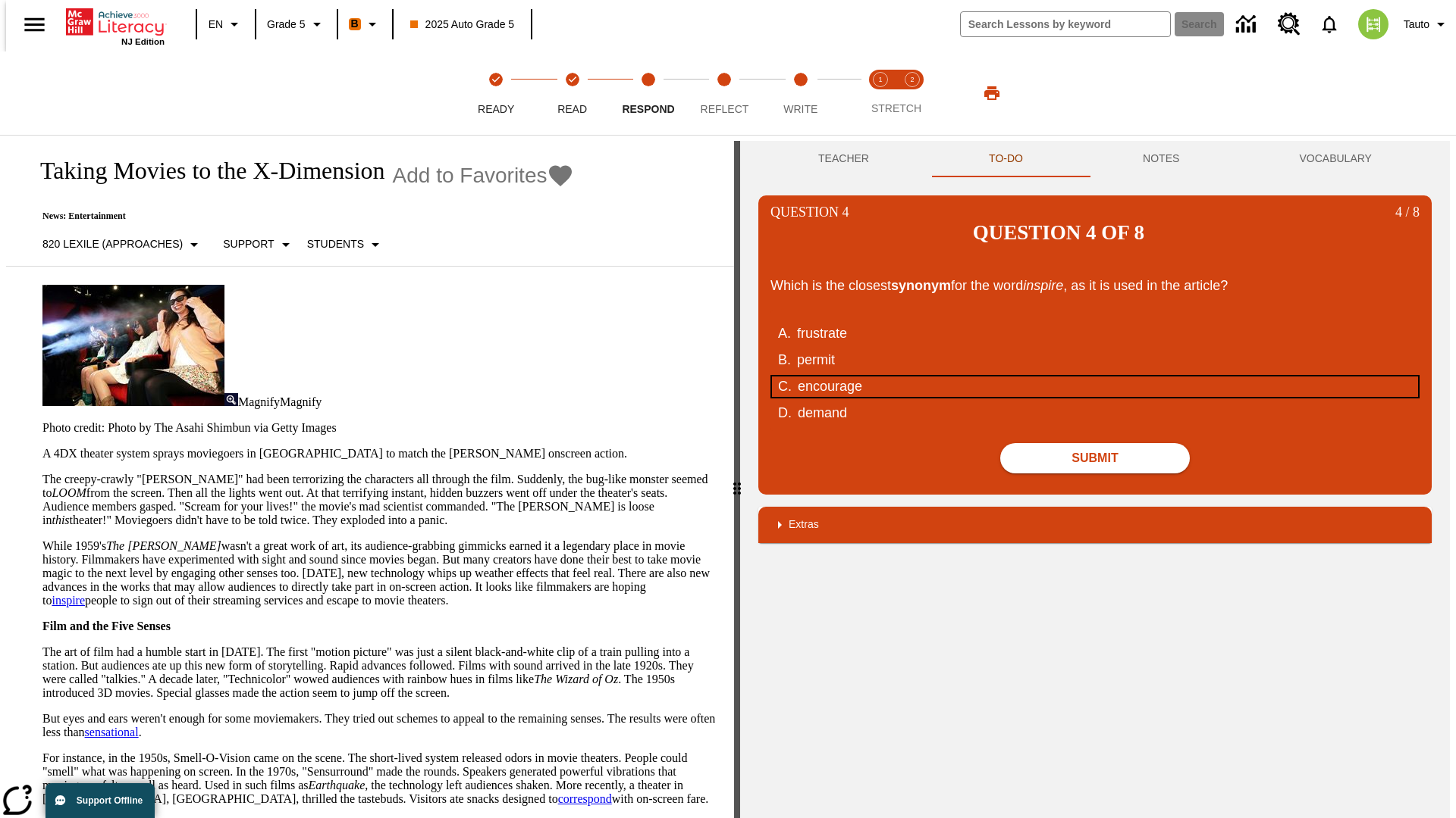
click at [1094, 377] on div "encourage" at bounding box center [1085, 387] width 576 height 21
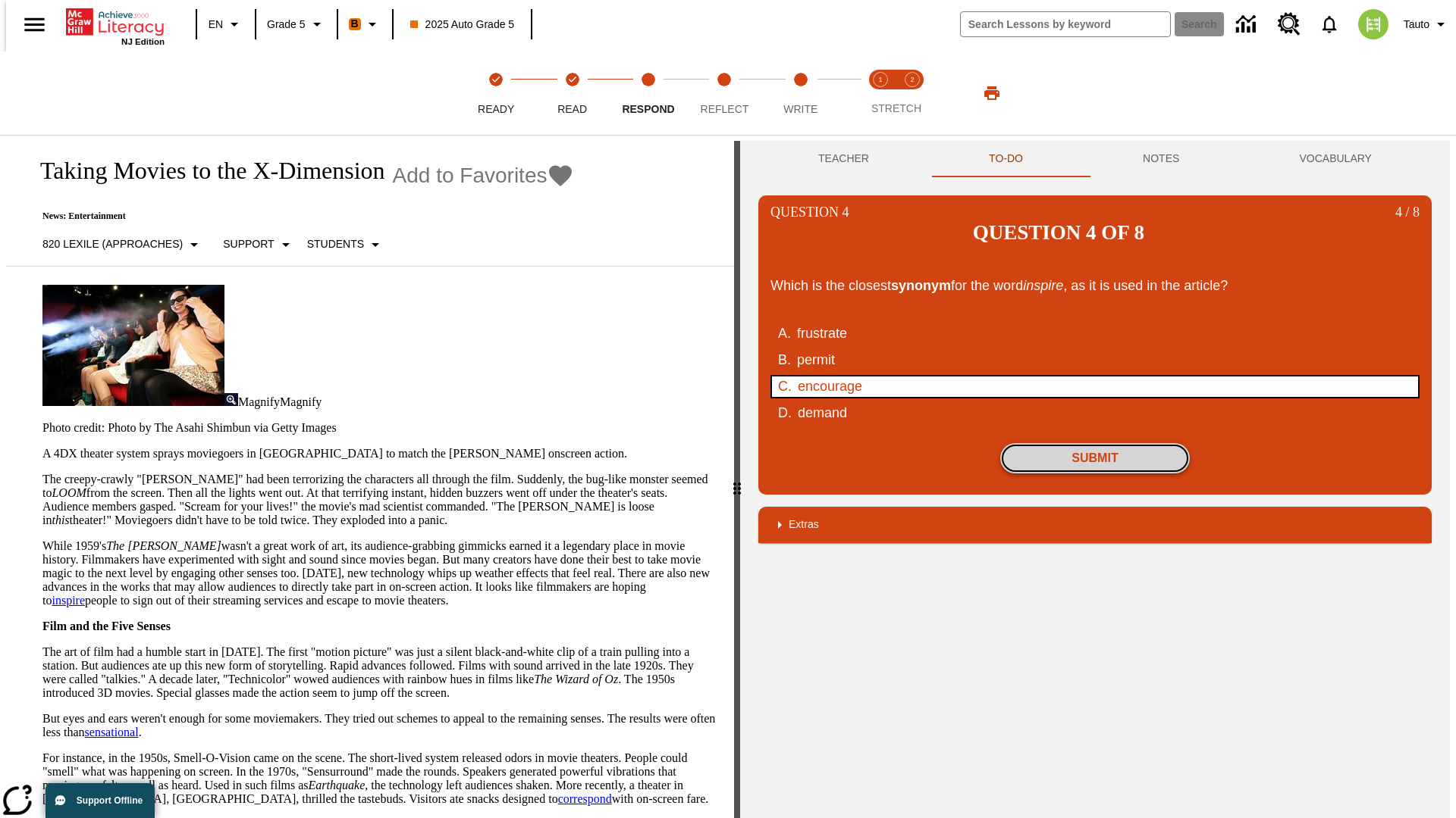
click at [1094, 443] on button "Submit" at bounding box center [1094, 458] width 190 height 31
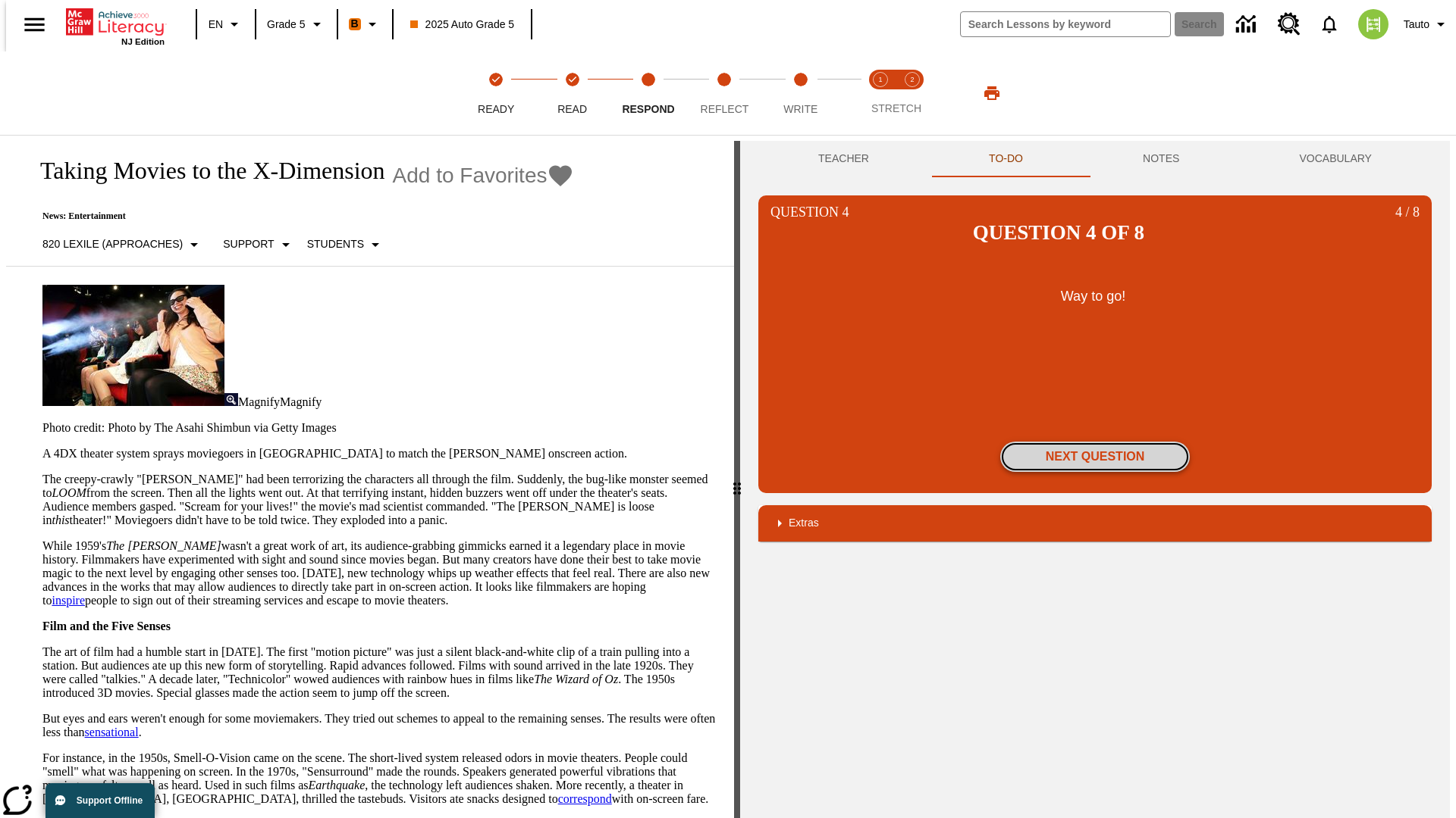
click at [1094, 441] on button "Next Question" at bounding box center [1094, 457] width 190 height 31
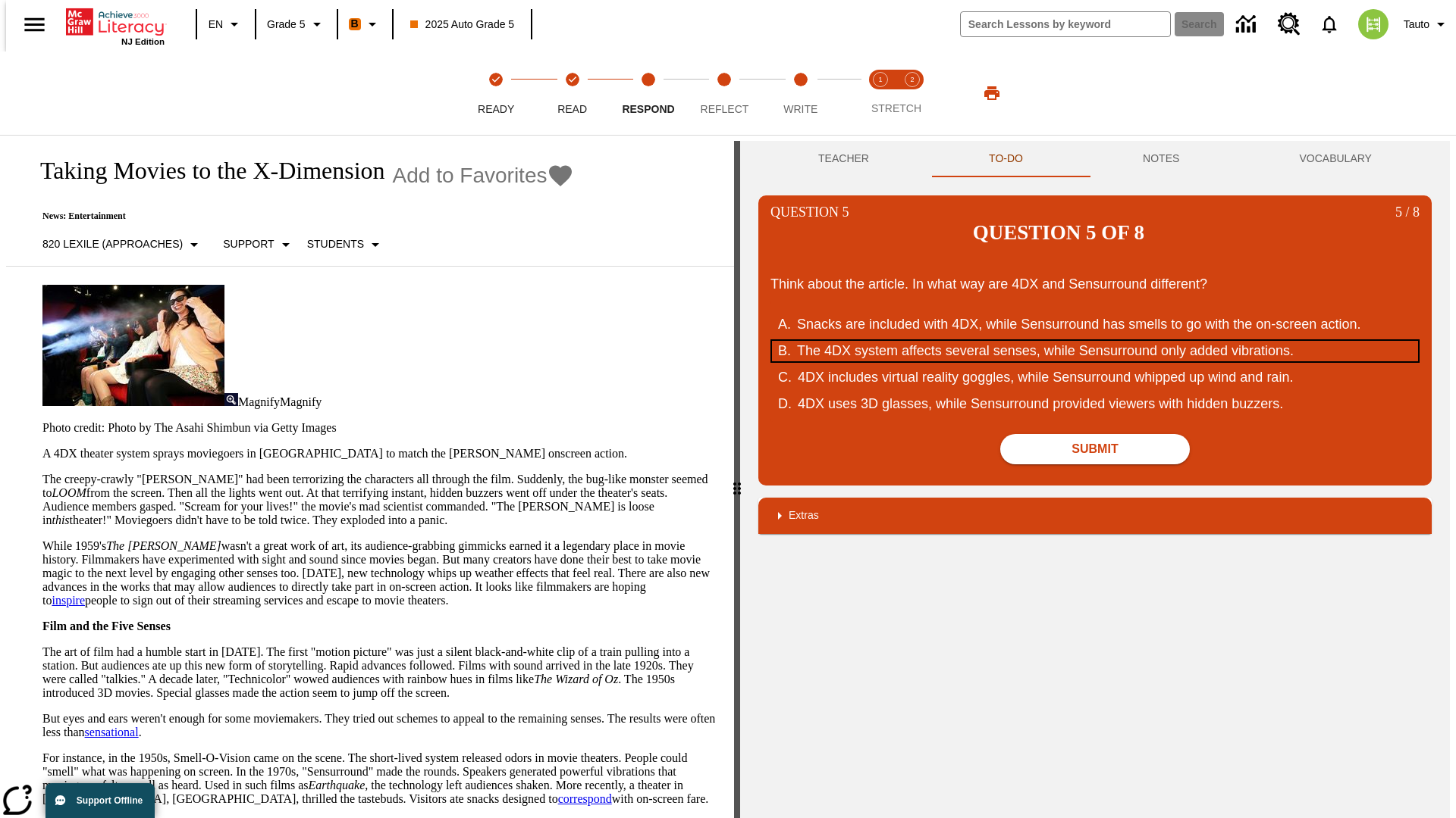
click at [1094, 341] on div "The 4DX system affects several senses, while Sensurround only added vibrations." at bounding box center [1085, 351] width 576 height 21
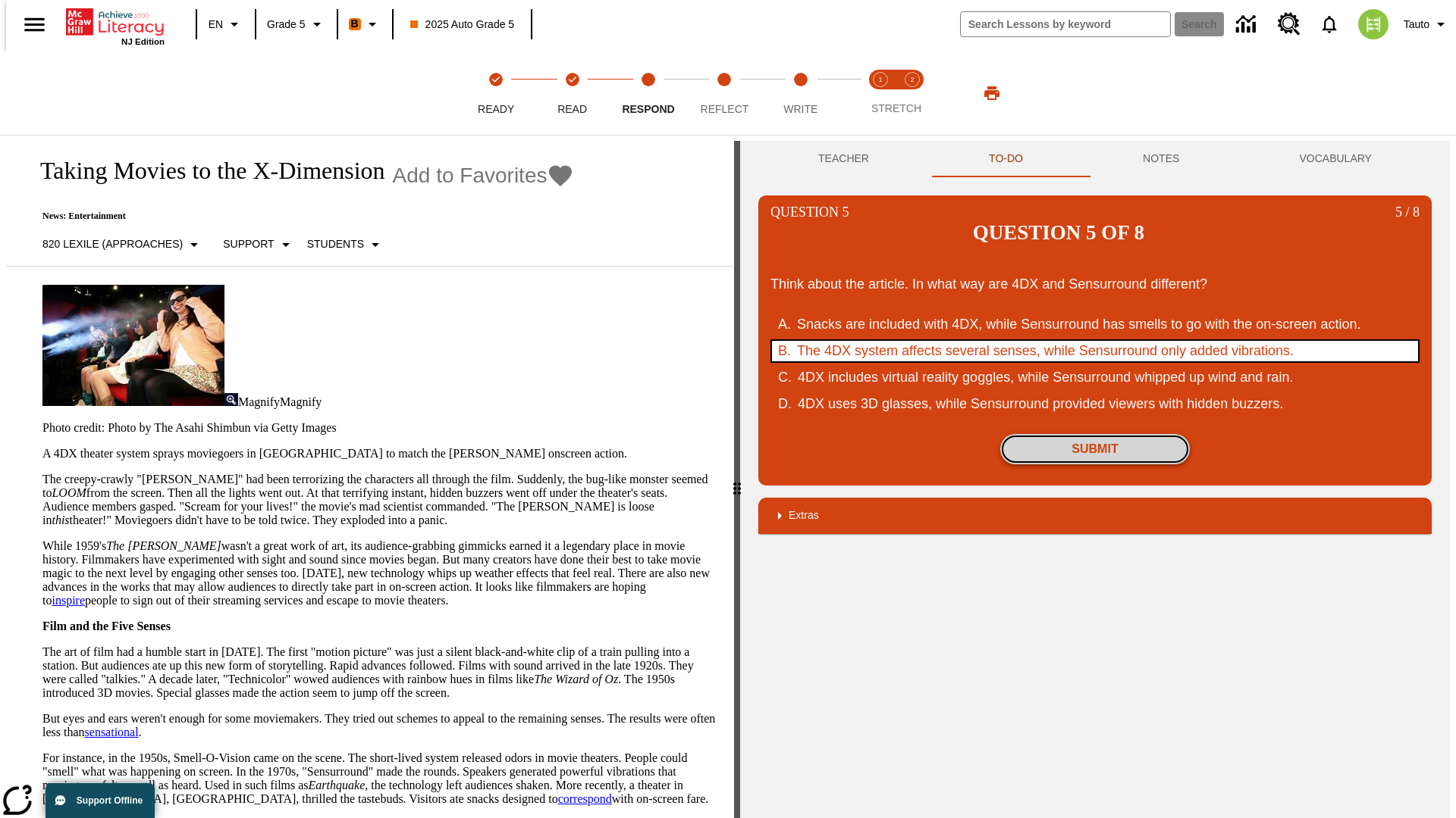
click at [1094, 434] on button "Submit" at bounding box center [1094, 449] width 190 height 31
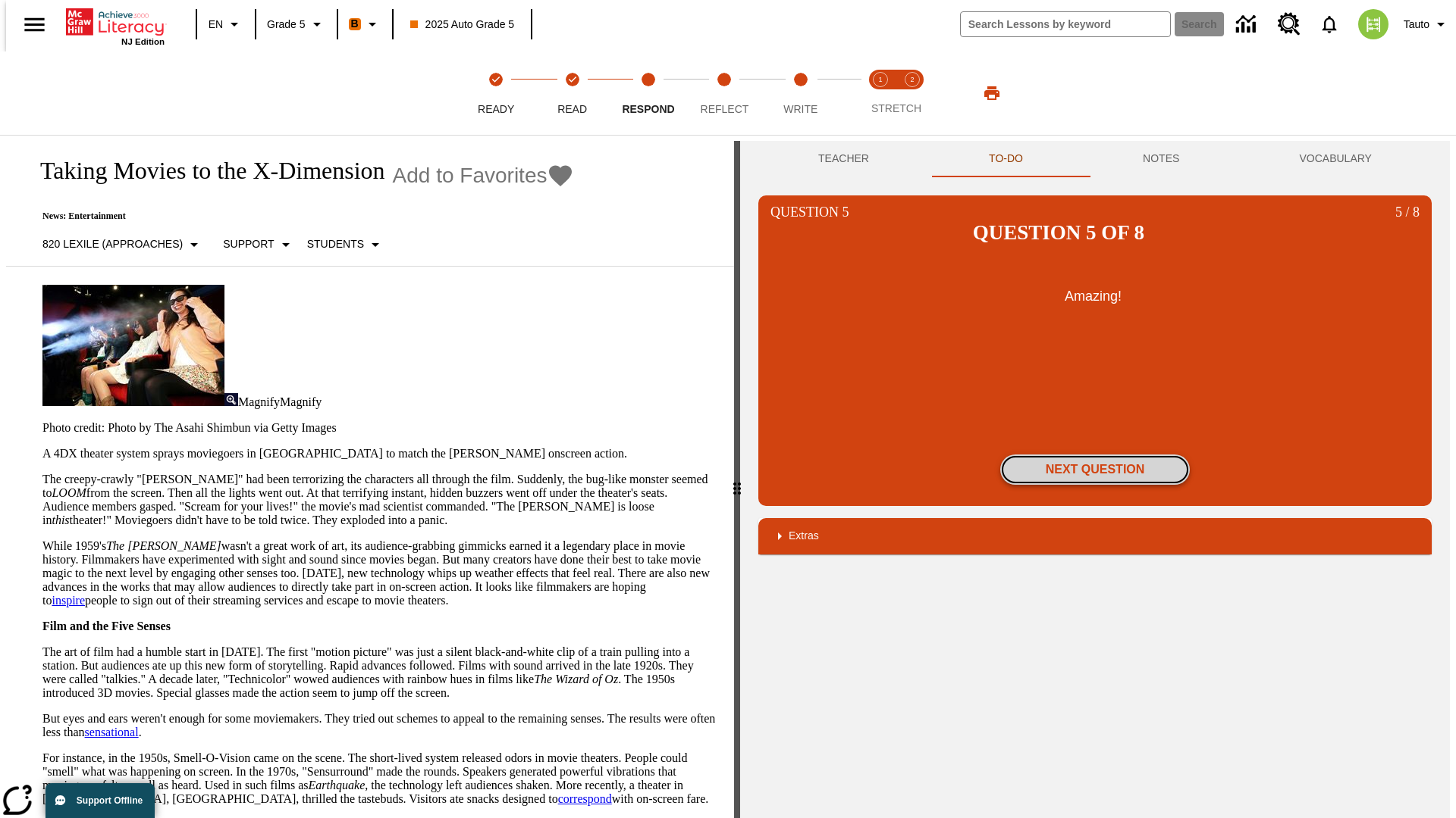
click at [1094, 455] on button "Next Question" at bounding box center [1094, 470] width 190 height 31
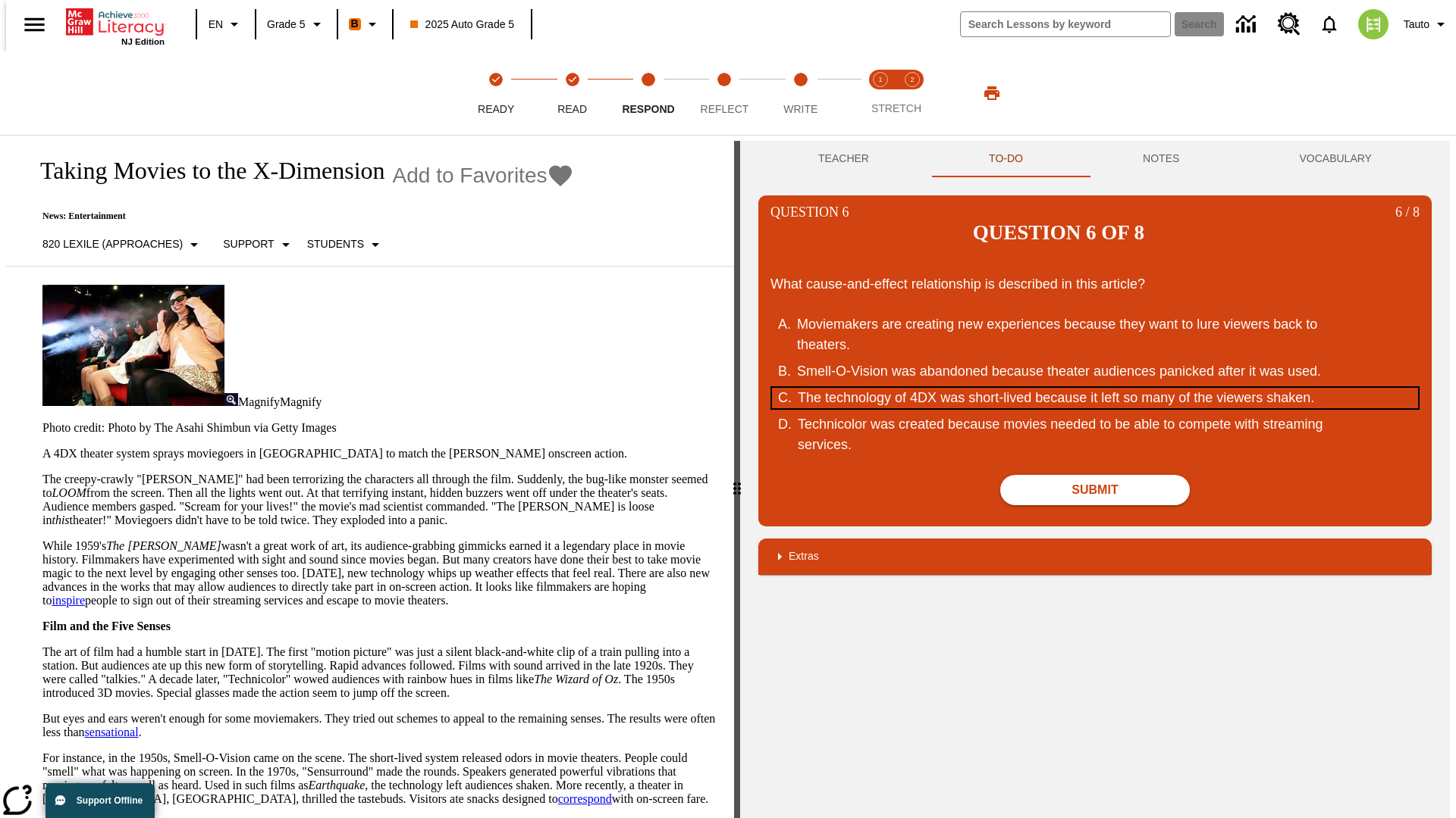
click at [1094, 388] on div "The technology of 4DX was short-lived because it left so many of the viewers sh…" at bounding box center [1085, 398] width 576 height 21
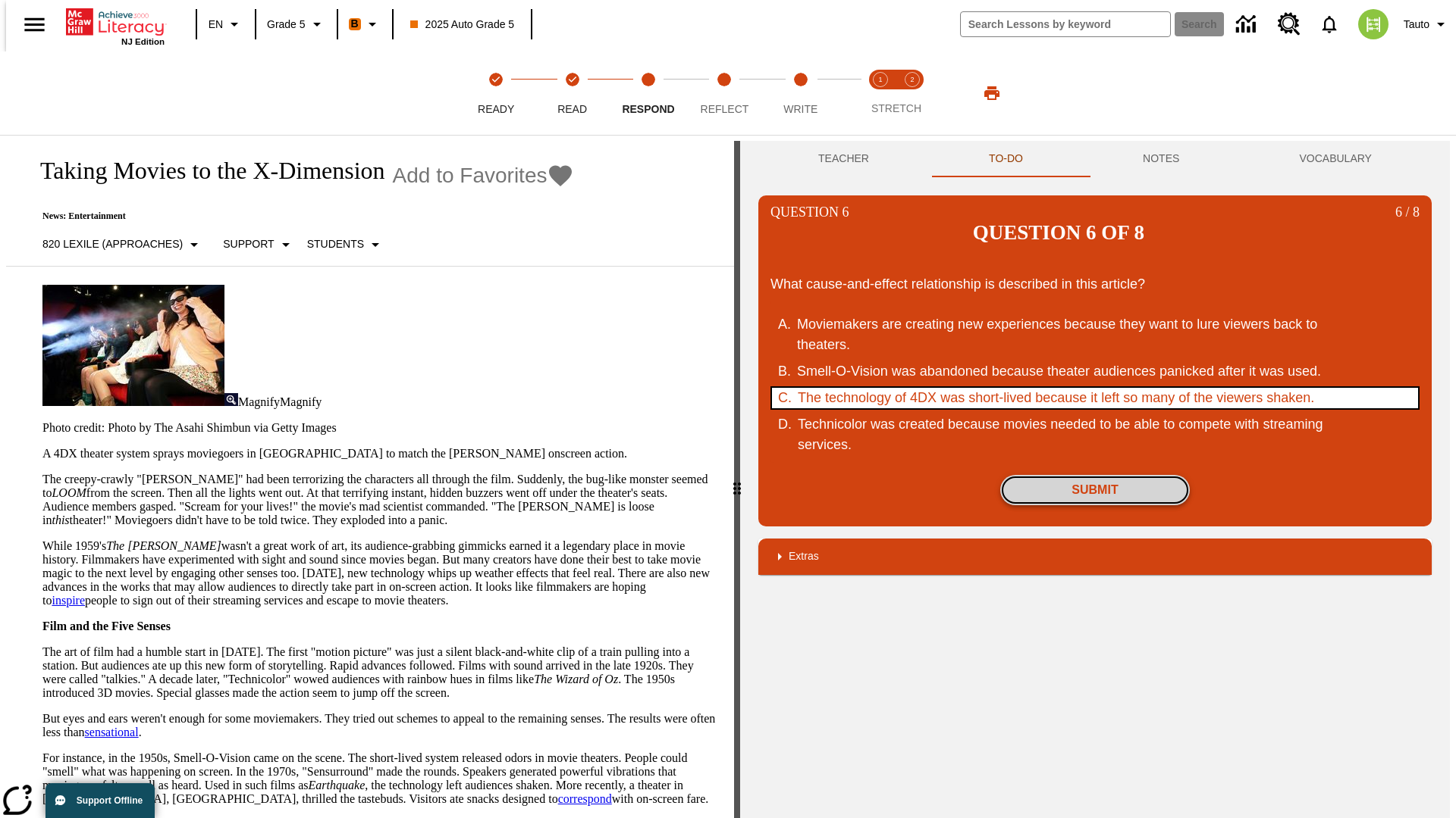
click at [1094, 476] on button "Submit" at bounding box center [1094, 491] width 190 height 31
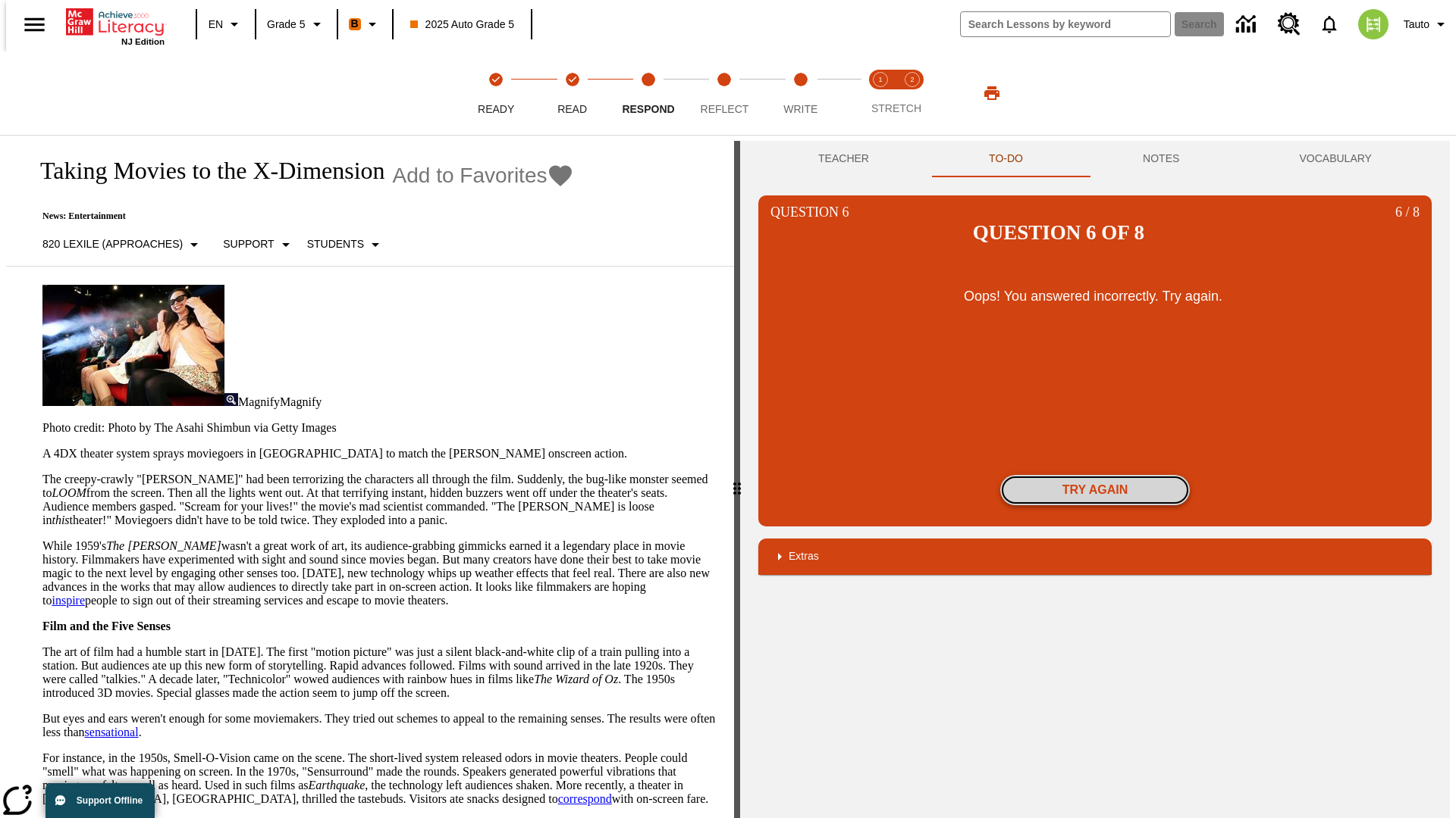
click at [1094, 476] on button "Try again" at bounding box center [1094, 491] width 190 height 31
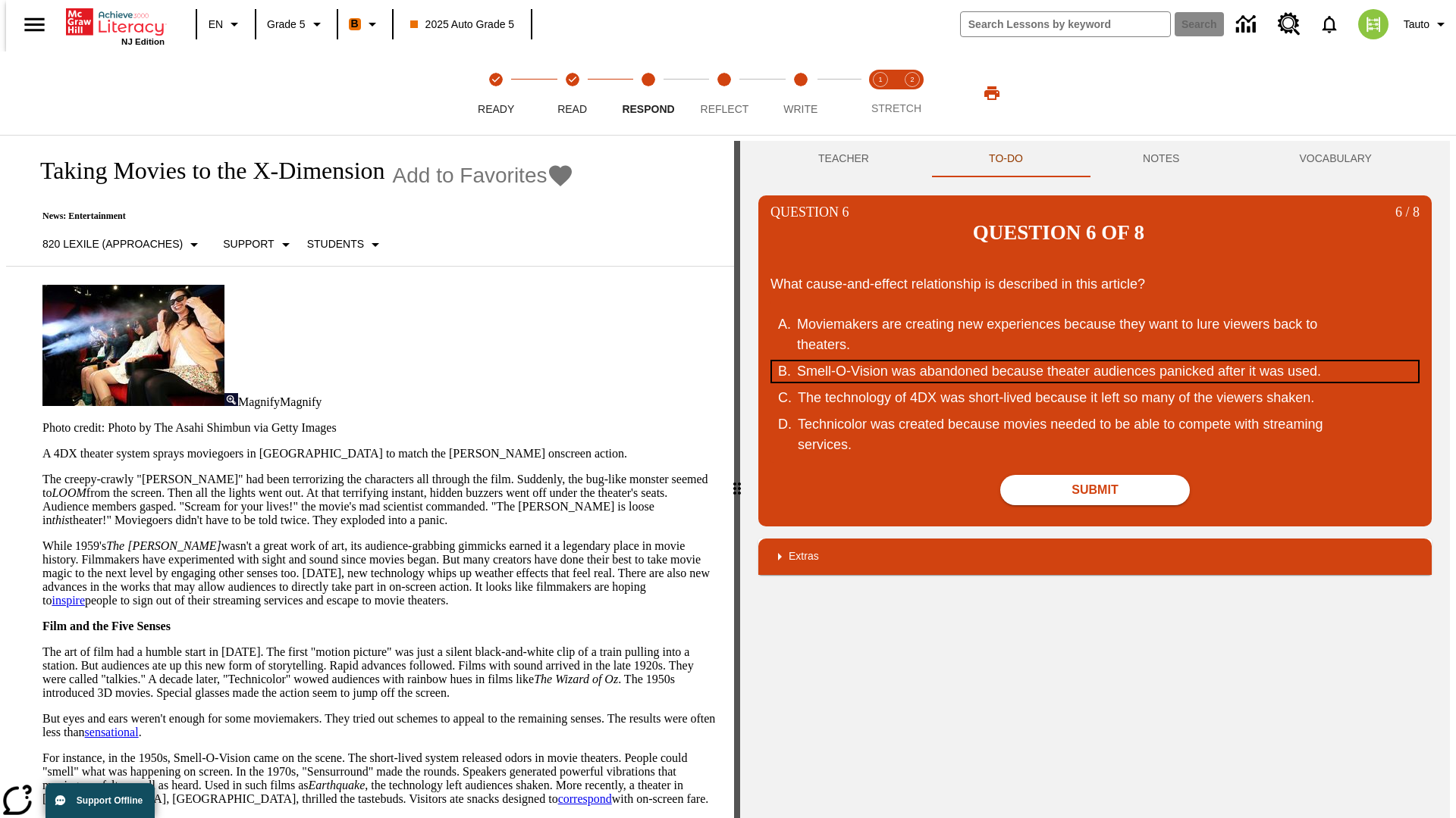
click at [1094, 361] on div "Smell-O-Vision was abandoned because theater audiences panicked after it was us…" at bounding box center [1085, 371] width 576 height 21
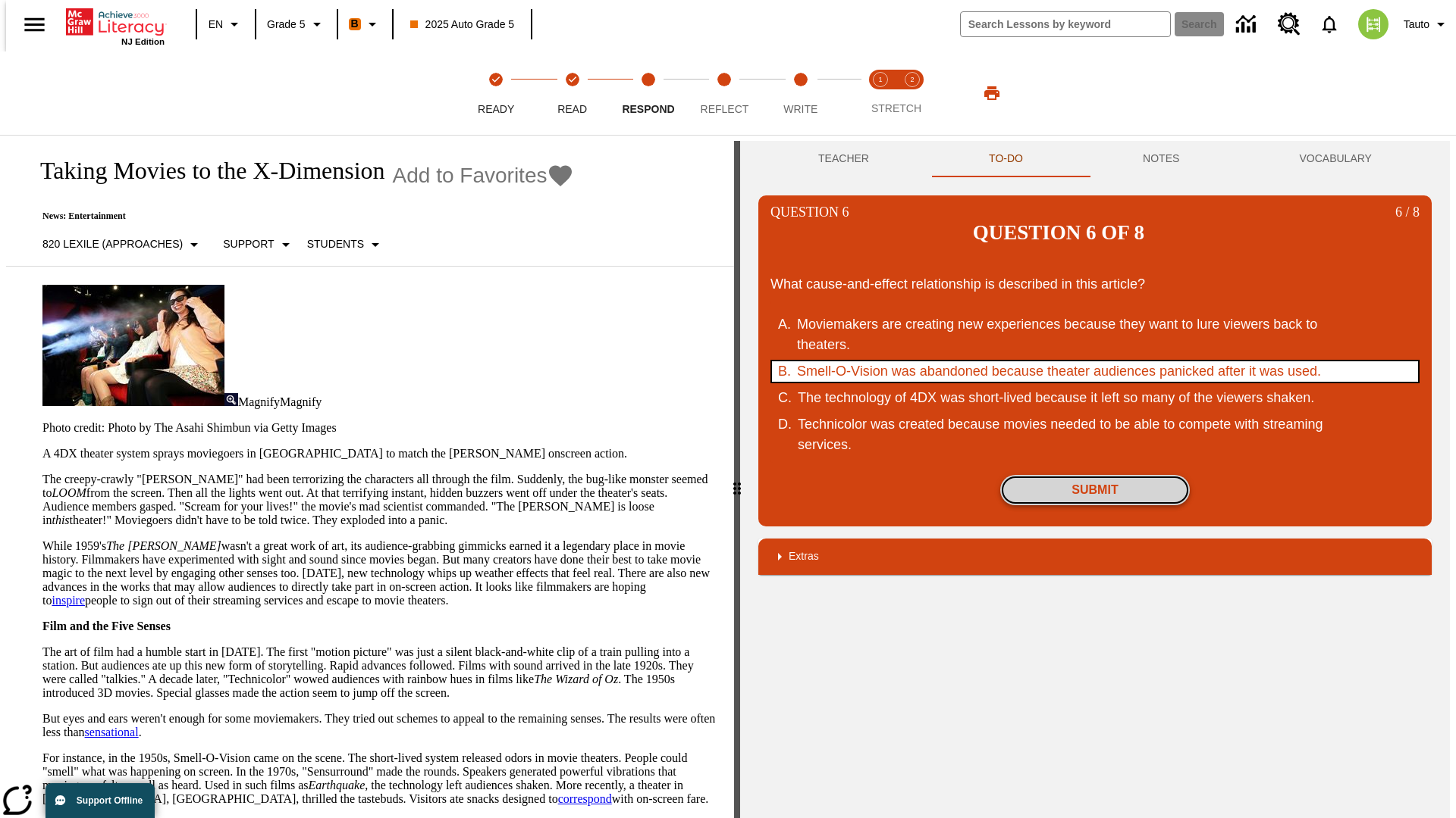
click at [1094, 476] on button "Submit" at bounding box center [1094, 491] width 190 height 31
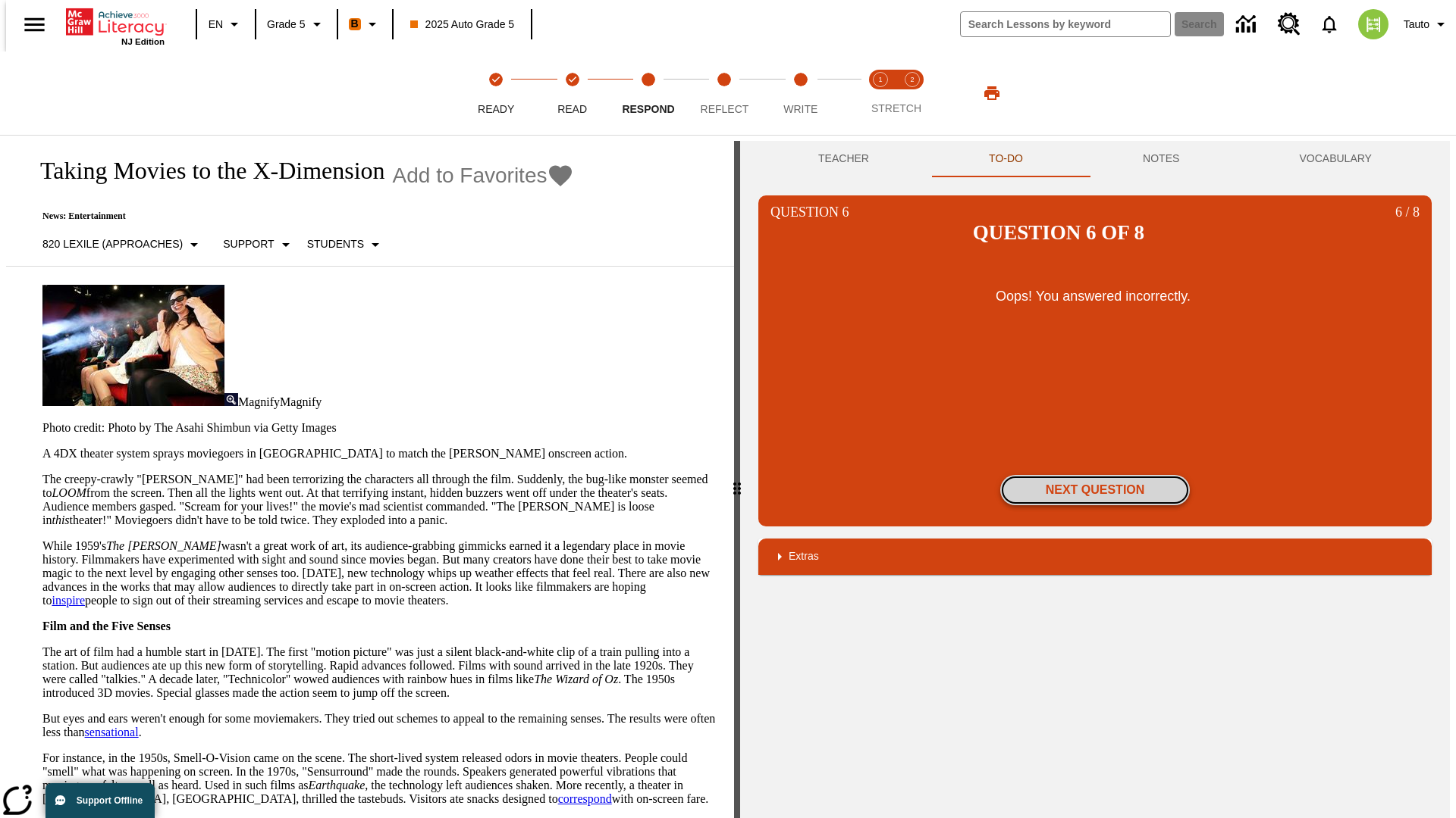
click at [1094, 476] on button "Next Question" at bounding box center [1094, 491] width 190 height 31
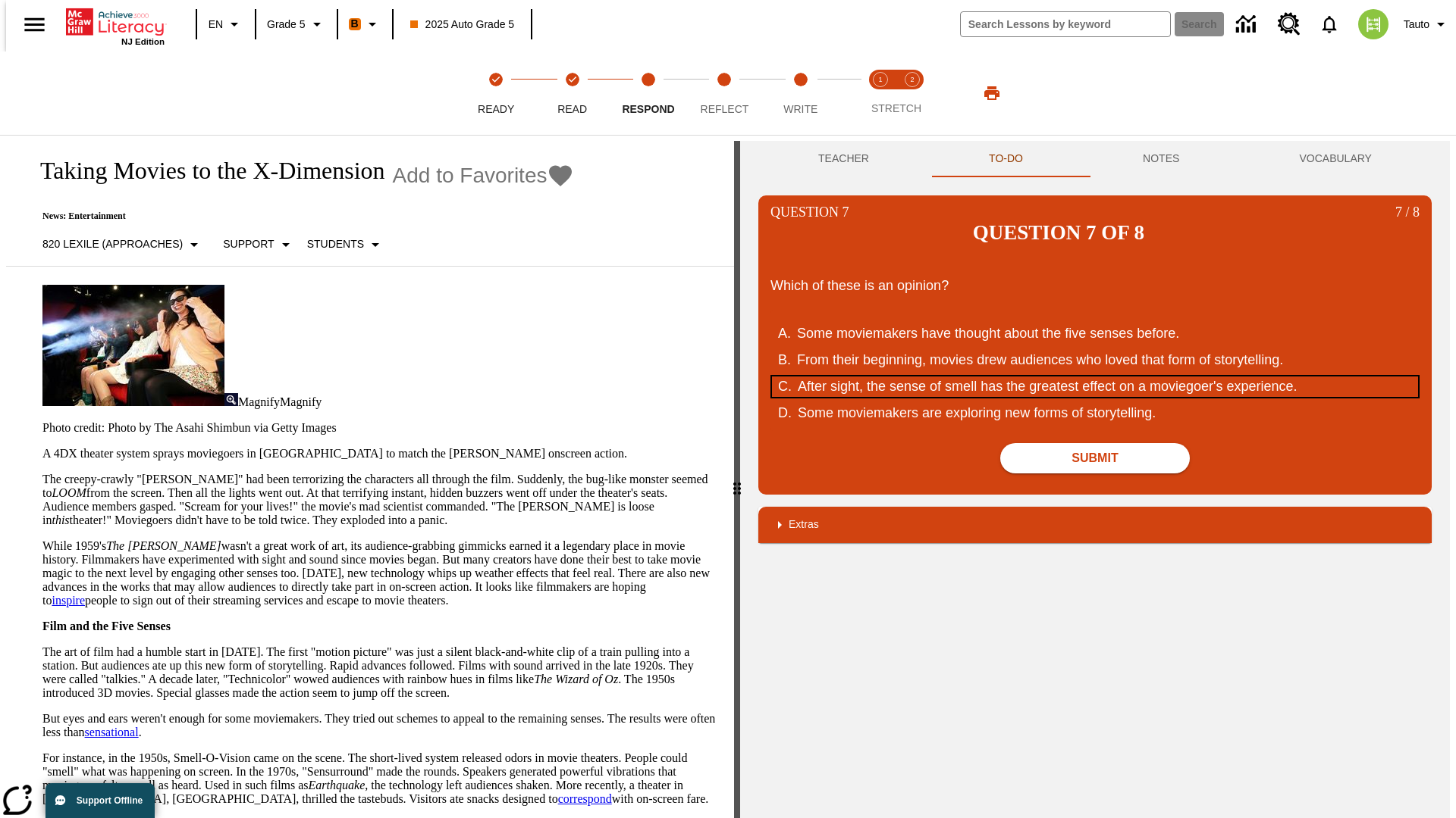
click at [1094, 377] on div "After sight, the sense of smell has the greatest effect on a moviegoer's experi…" at bounding box center [1085, 387] width 576 height 21
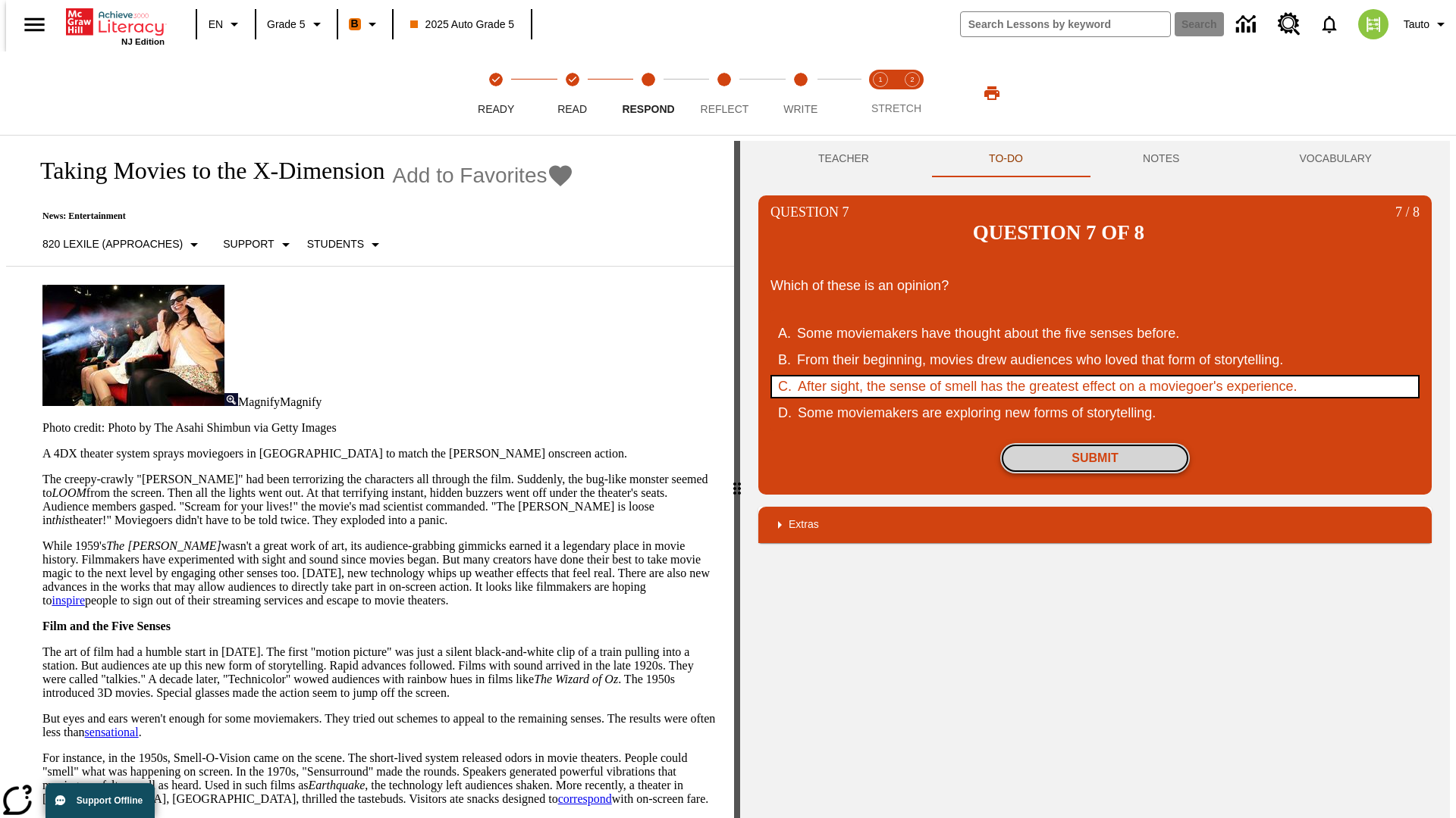
click at [1094, 443] on button "Submit" at bounding box center [1094, 458] width 190 height 31
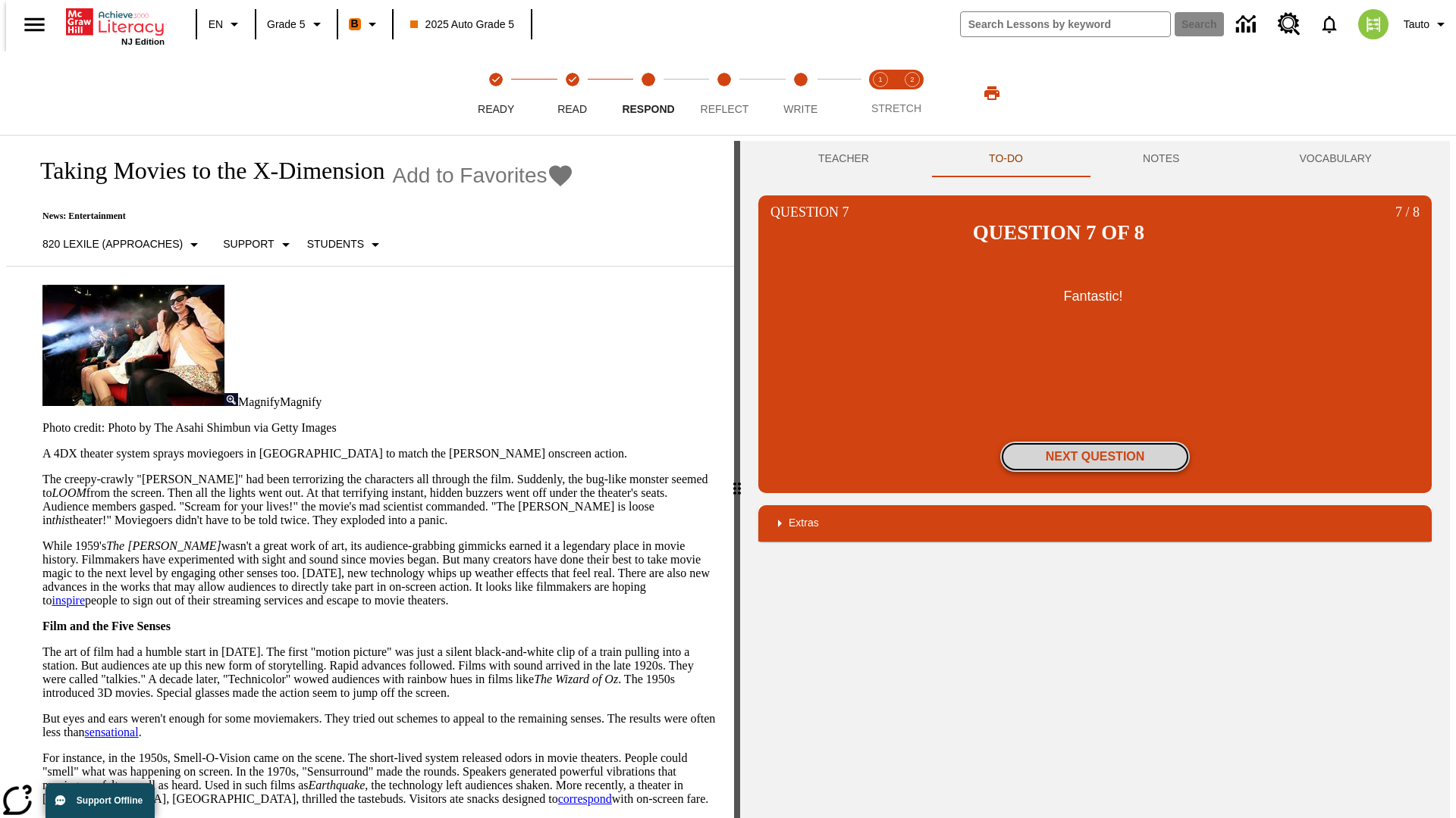
click at [1094, 441] on button "Next Question" at bounding box center [1094, 457] width 190 height 31
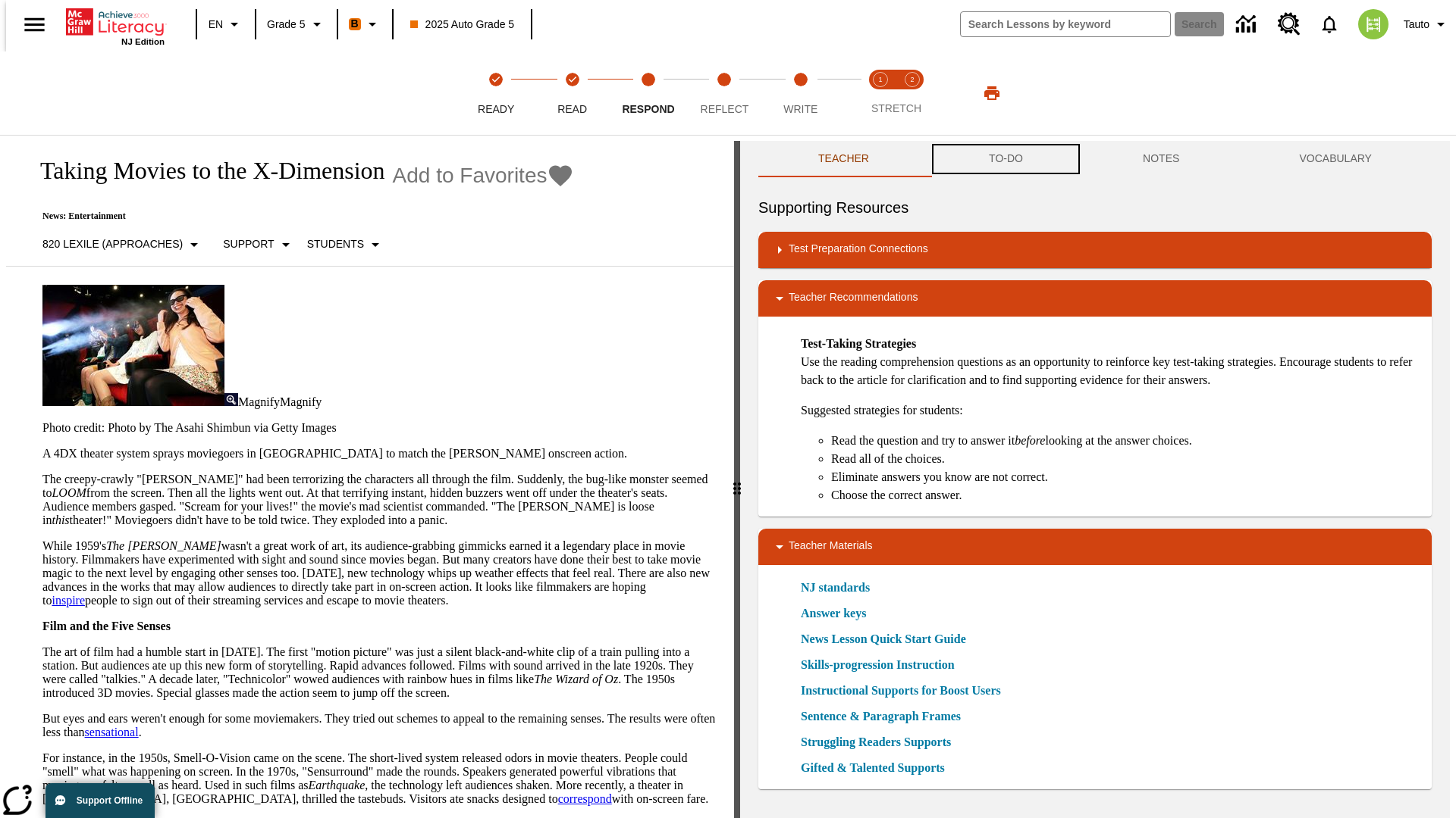
click at [1005, 159] on button "TO-DO" at bounding box center [1005, 159] width 154 height 36
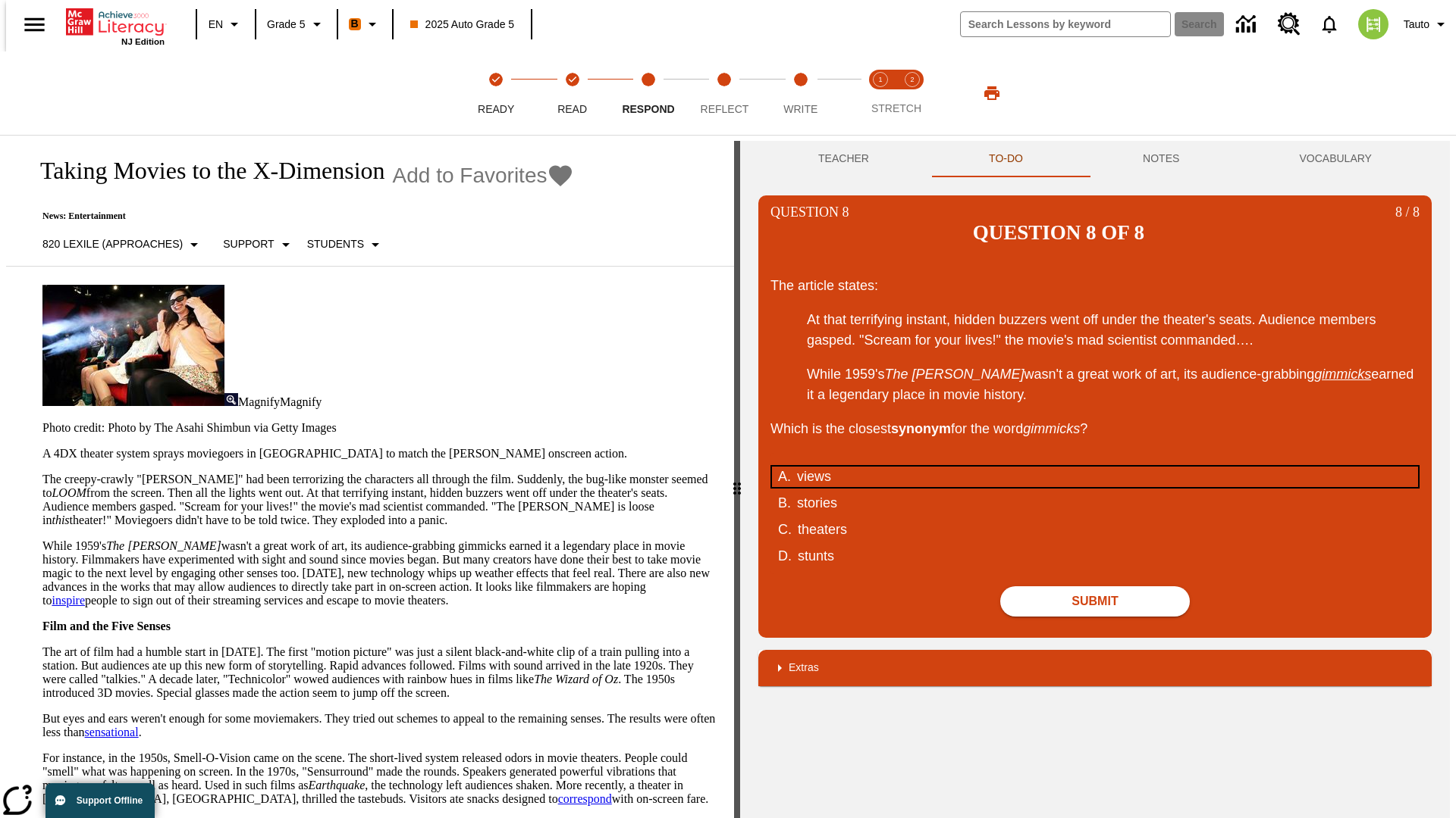
click at [1094, 467] on div "views" at bounding box center [1085, 476] width 576 height 21
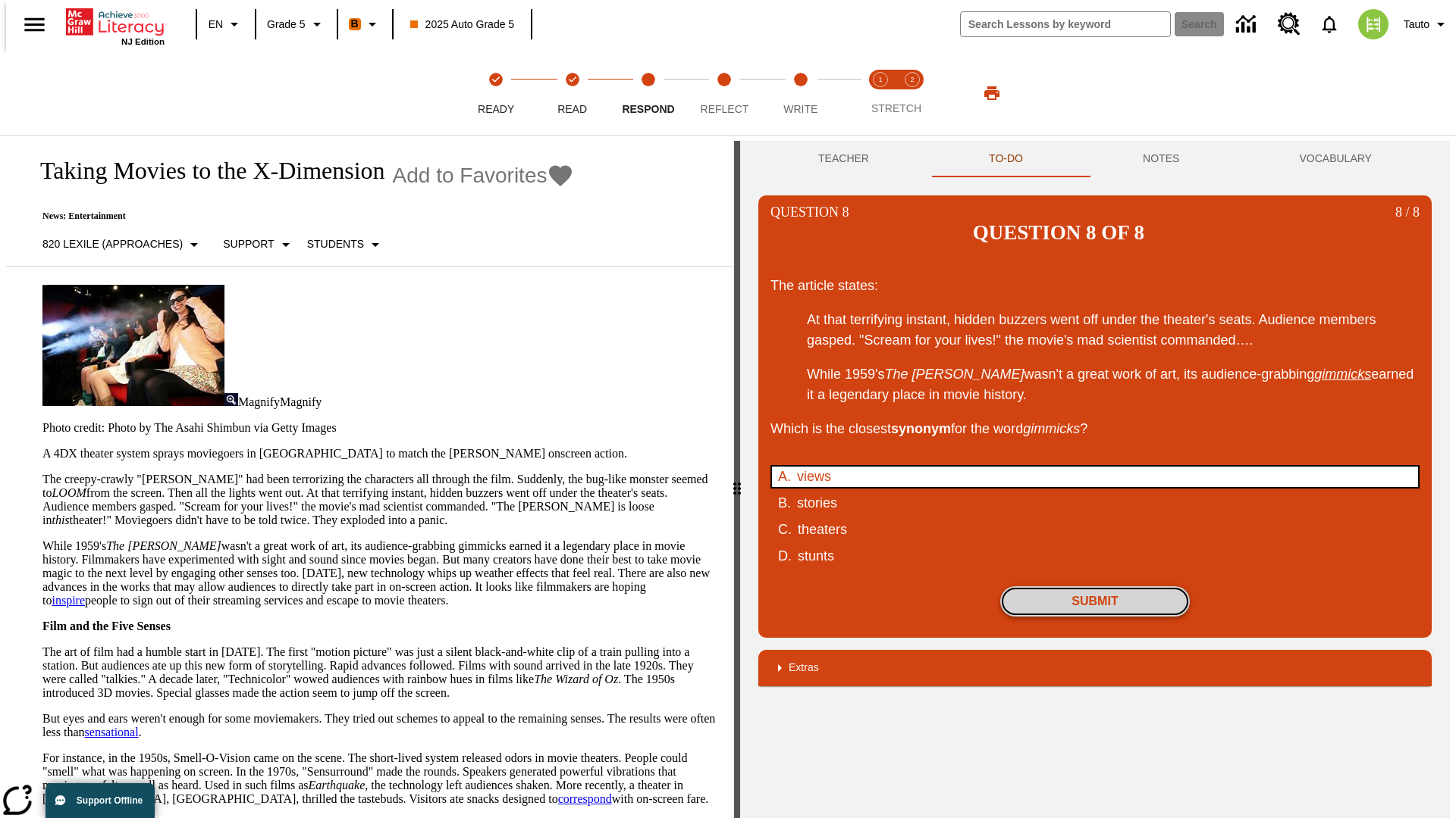
click at [1094, 586] on button "Submit" at bounding box center [1094, 601] width 190 height 31
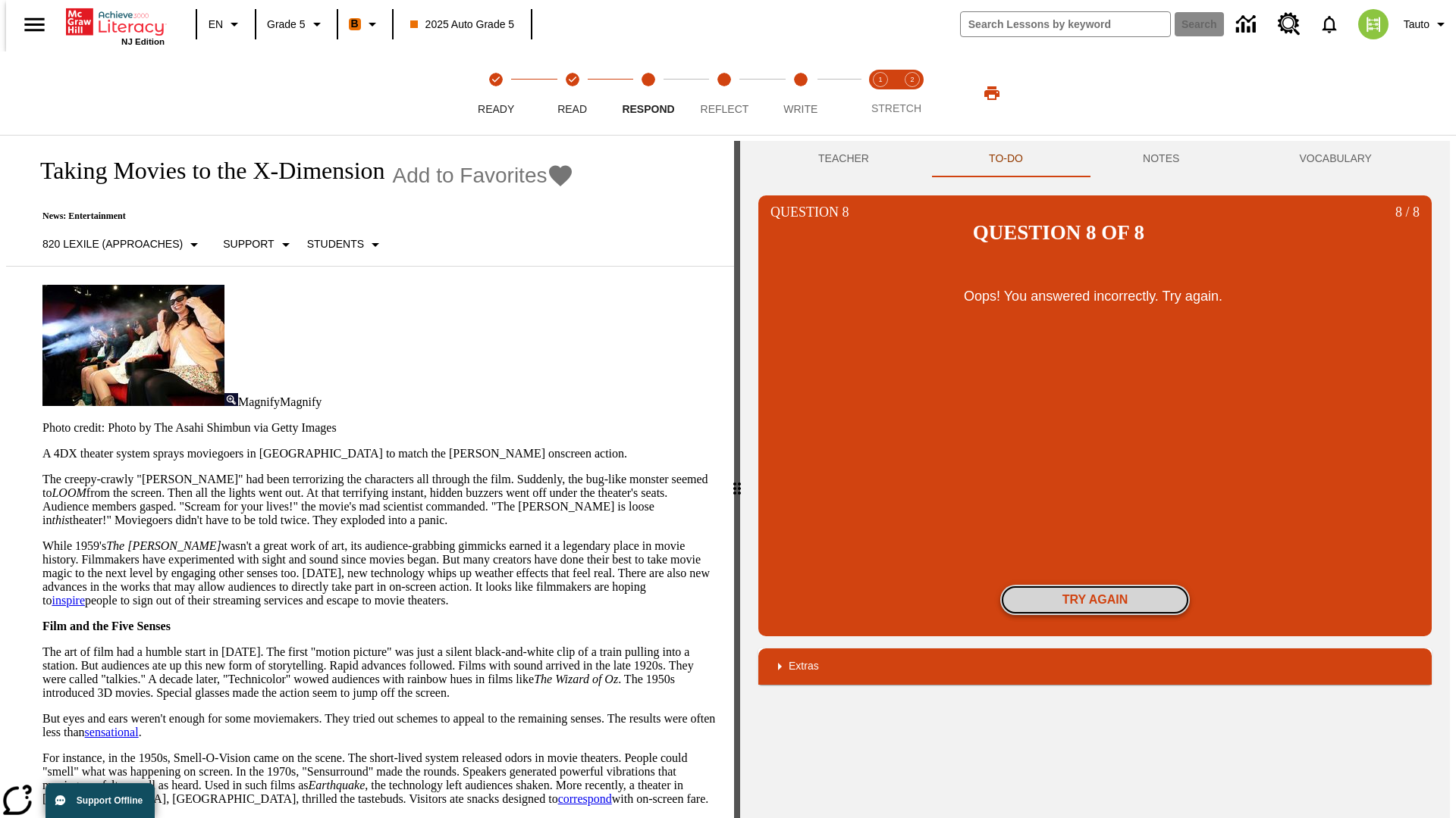
click at [1094, 585] on button "Try again" at bounding box center [1094, 600] width 190 height 31
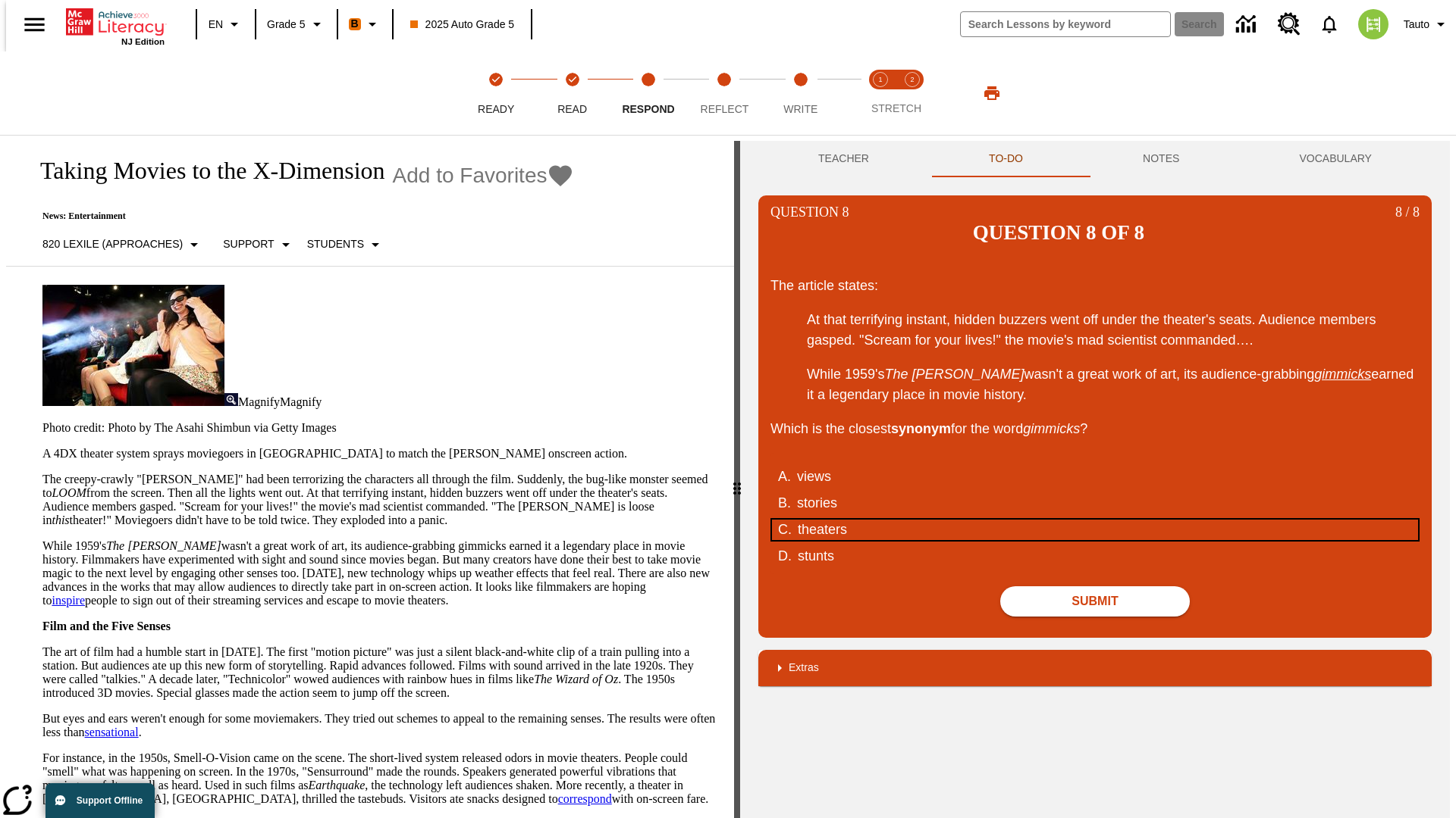
click at [1094, 520] on div "theaters" at bounding box center [1085, 529] width 576 height 21
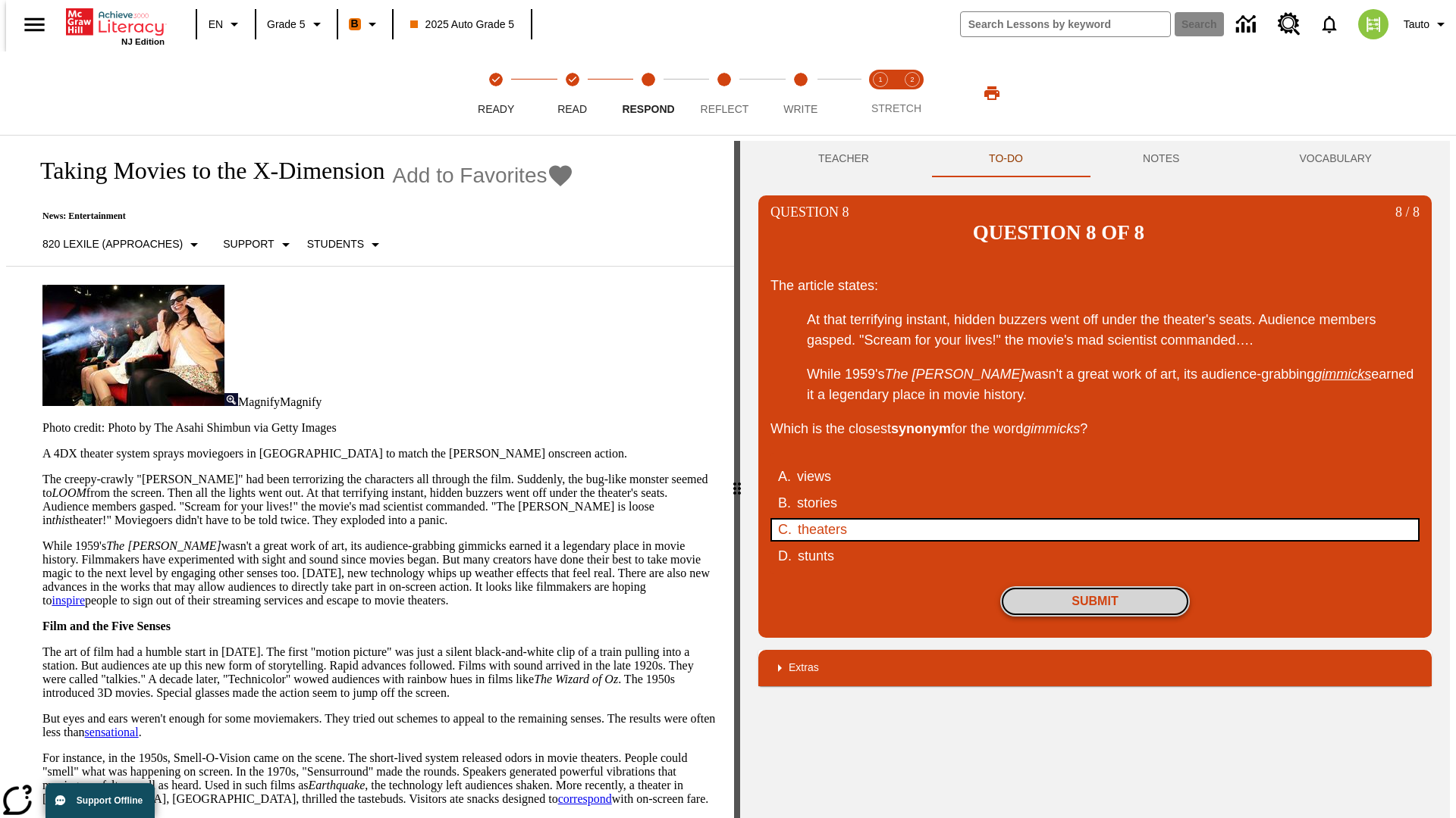
click at [1094, 586] on button "Submit" at bounding box center [1094, 601] width 190 height 31
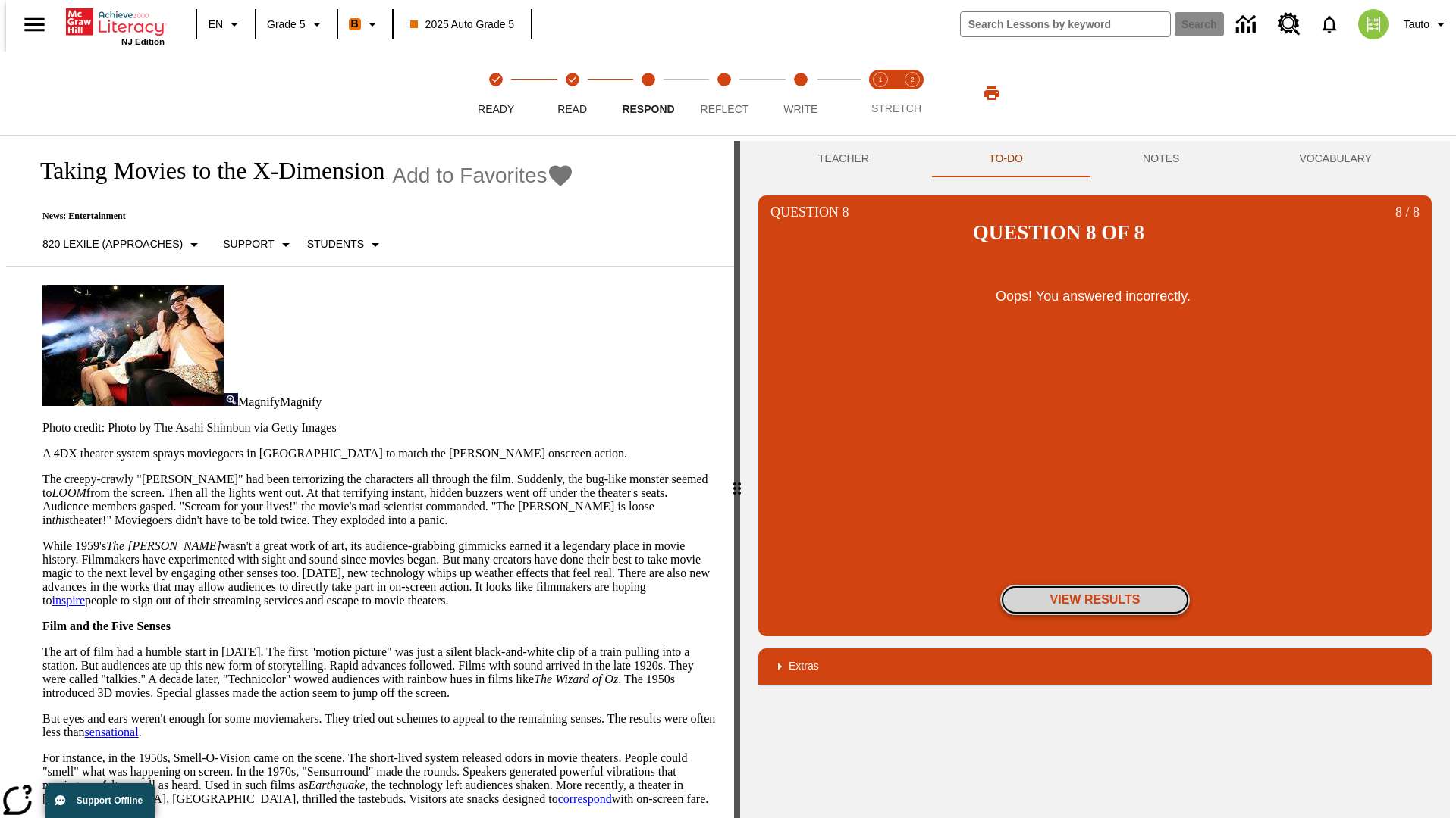
click at [1094, 585] on button "View Results" at bounding box center [1094, 600] width 190 height 31
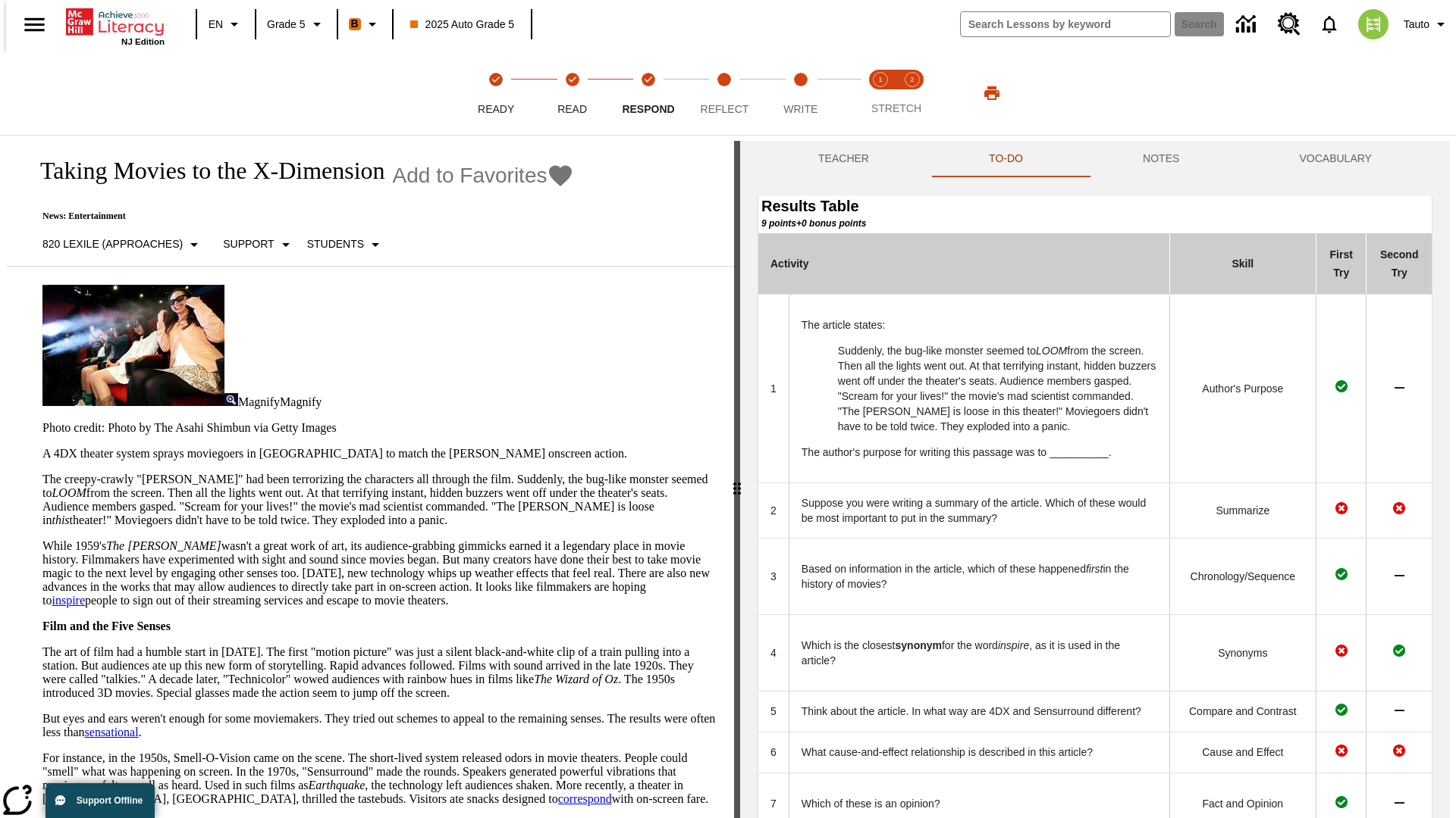
scroll to position [413, 0]
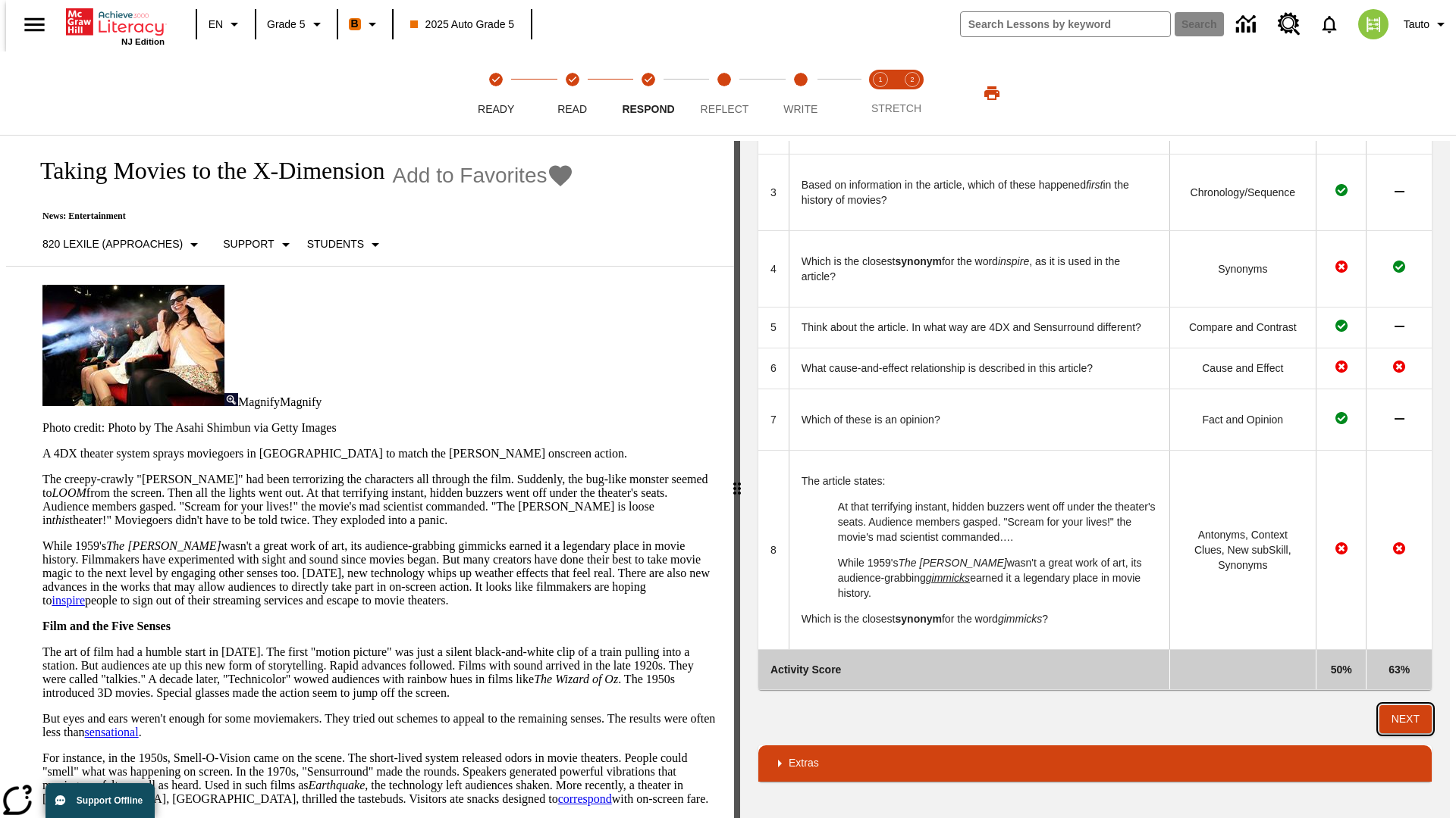
click at [1412, 719] on button "Next" at bounding box center [1405, 719] width 52 height 28
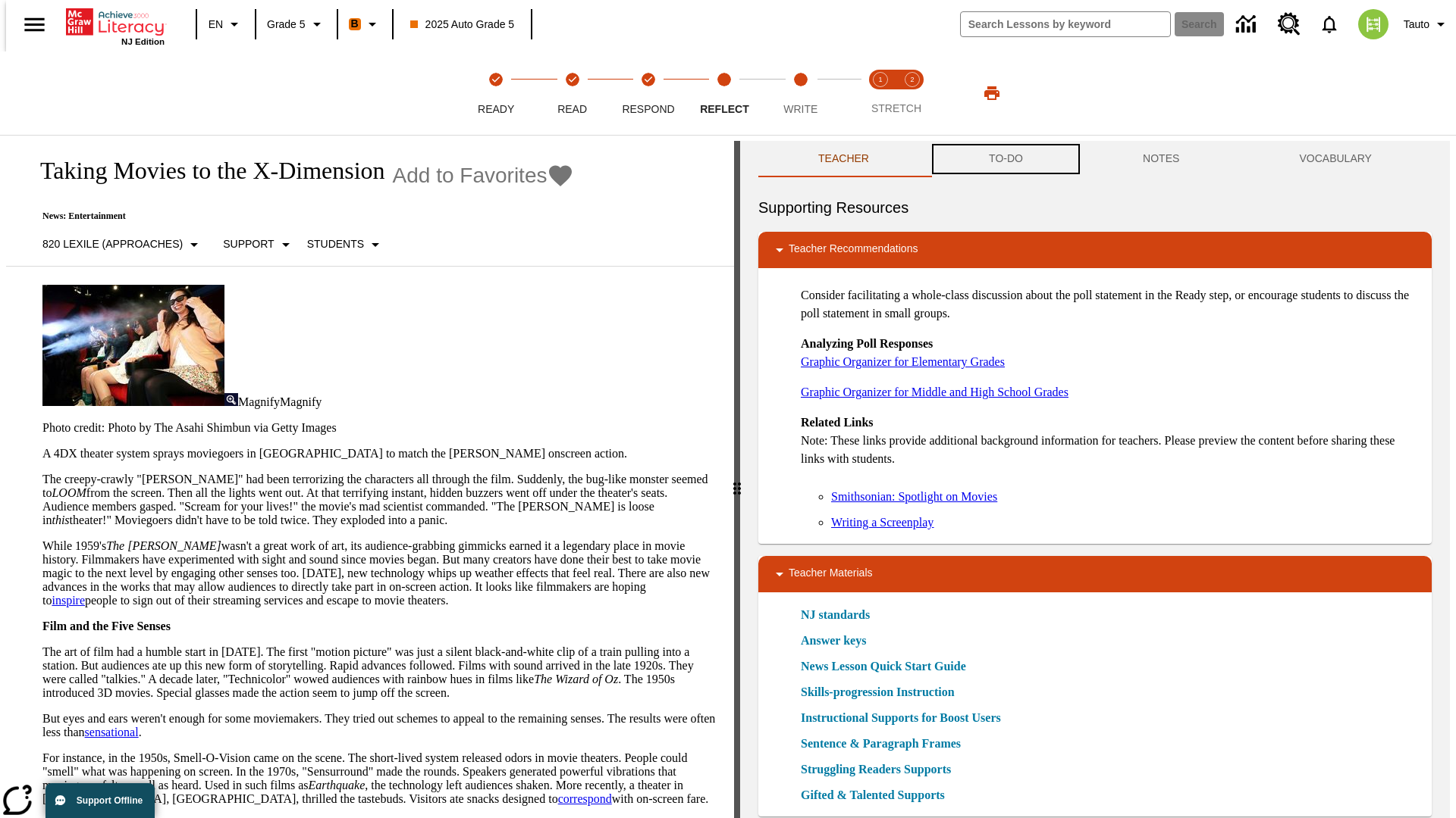
click at [1005, 159] on button "TO-DO" at bounding box center [1005, 159] width 154 height 36
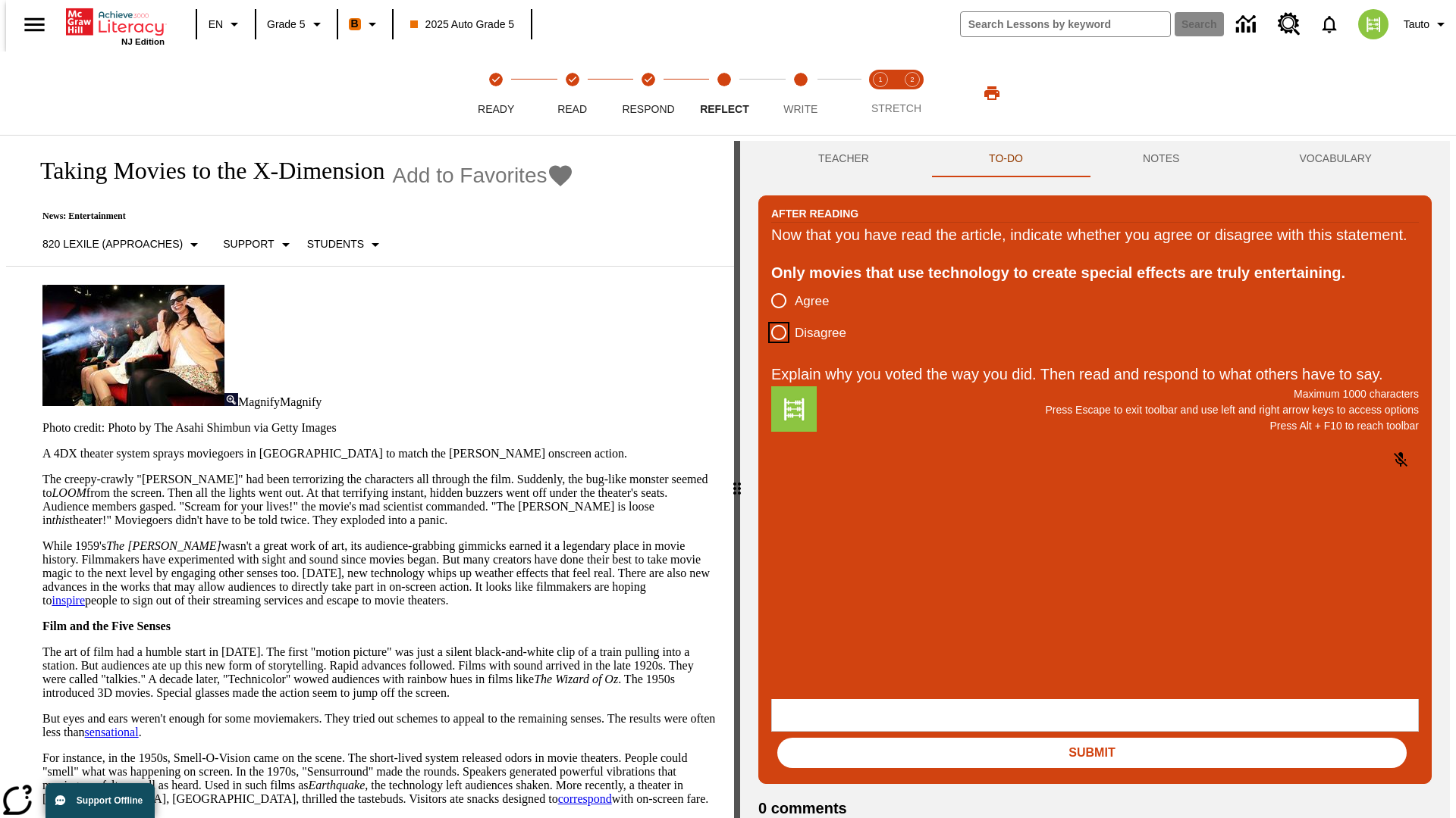
click at [773, 349] on input "Disagree" at bounding box center [778, 332] width 31 height 31
radio input "true"
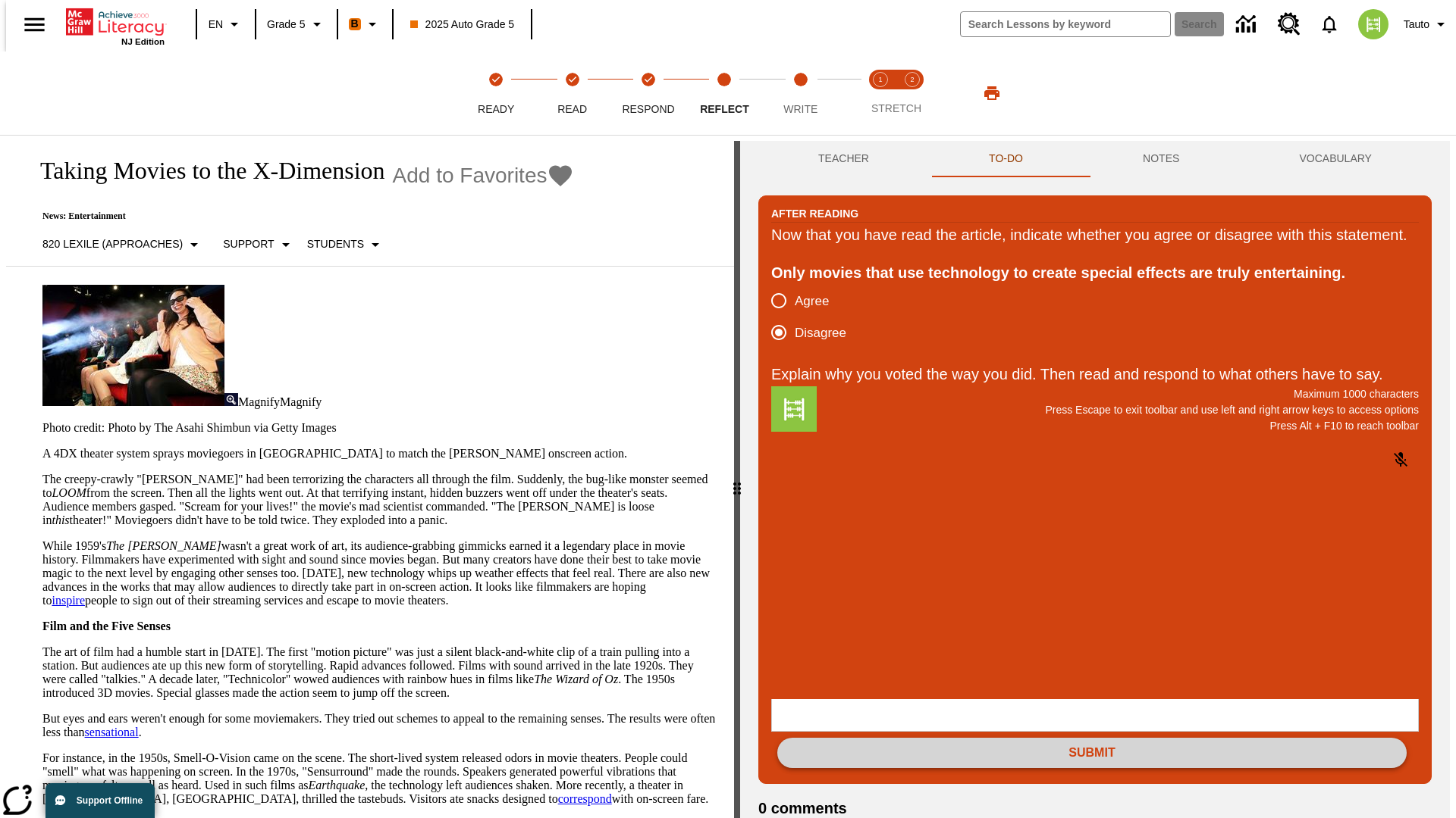
click at [1092, 738] on button "Submit" at bounding box center [1092, 753] width 630 height 31
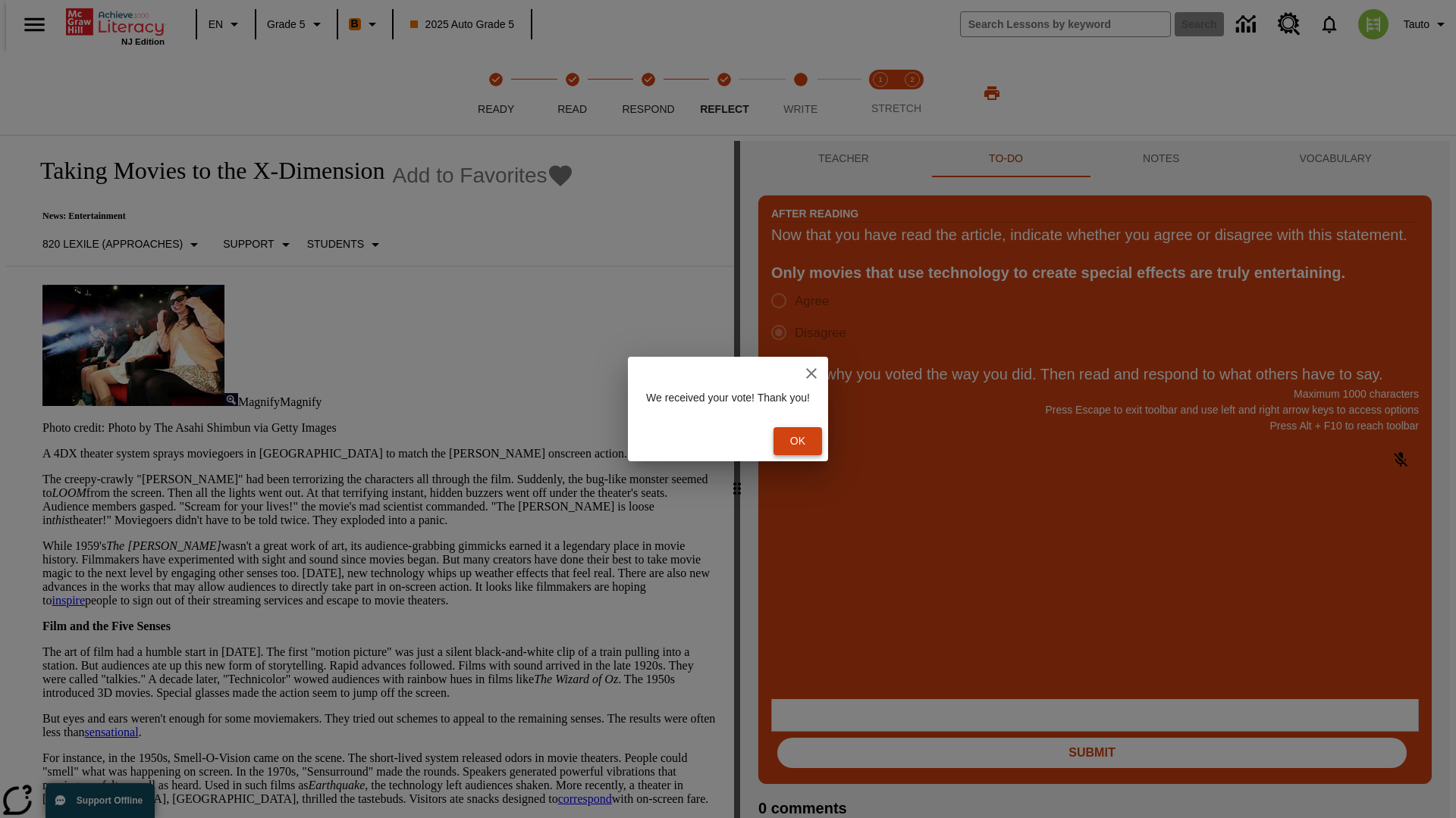
click at [805, 441] on button "Ok" at bounding box center [798, 440] width 49 height 28
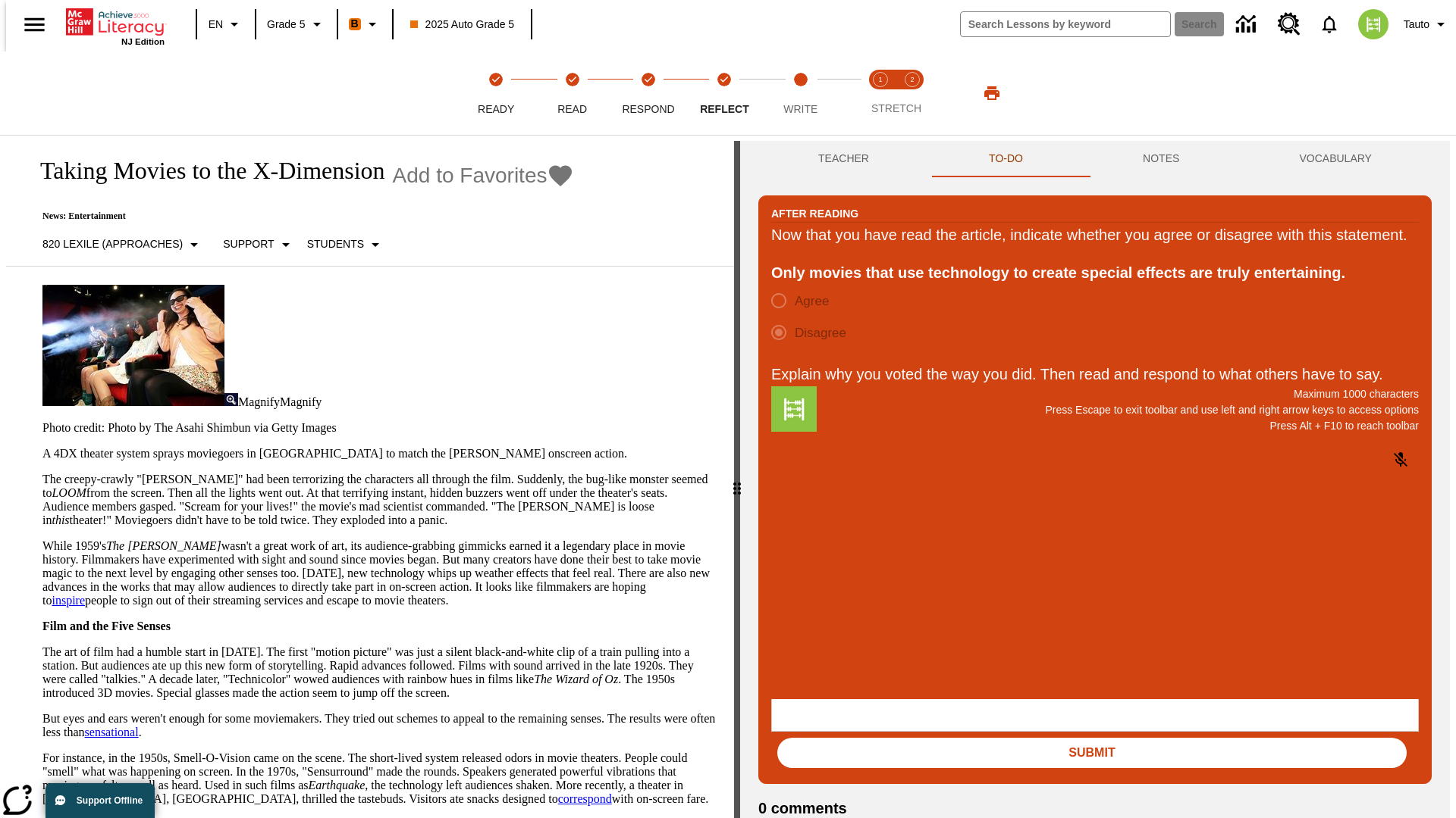
scroll to position [23, 0]
